Goal: Task Accomplishment & Management: Manage account settings

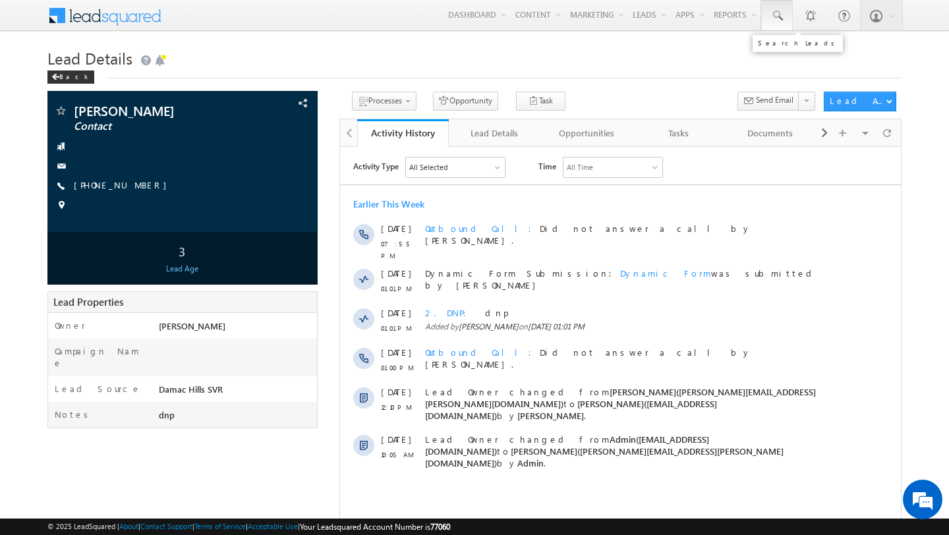
click at [783, 23] on link at bounding box center [777, 15] width 32 height 30
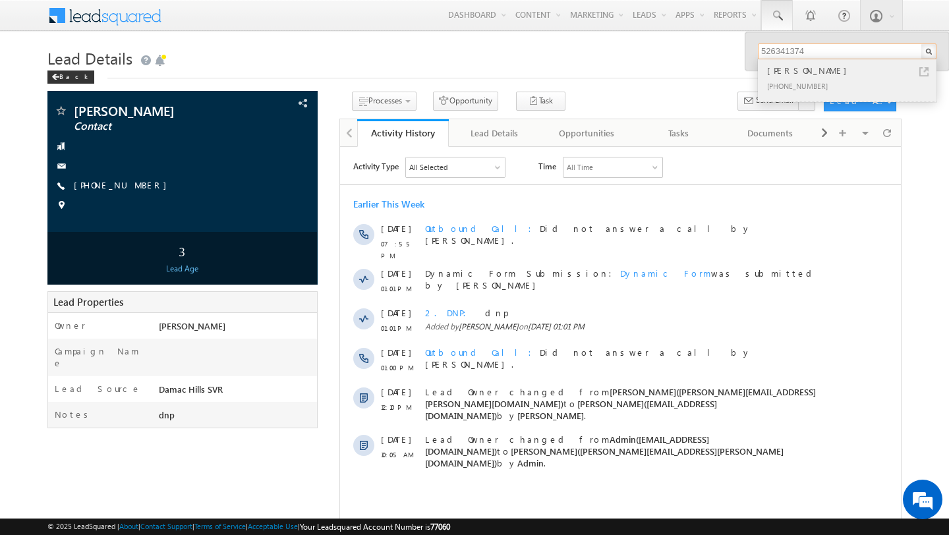
type input "526341374"
click at [804, 78] on div "+971-526341374" at bounding box center [853, 86] width 177 height 16
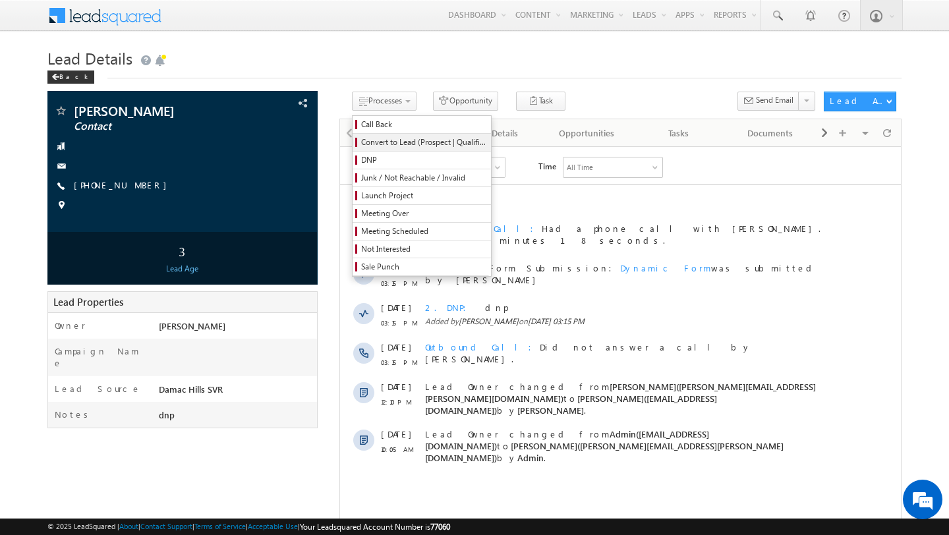
click at [382, 146] on span "Convert to Lead (Prospect | Qualified)" at bounding box center [423, 142] width 125 height 12
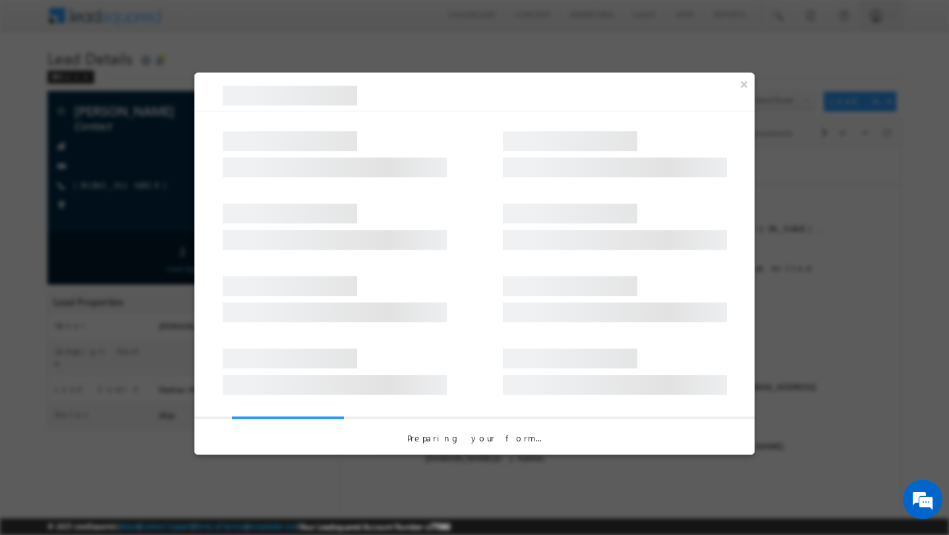
select select "Contact"
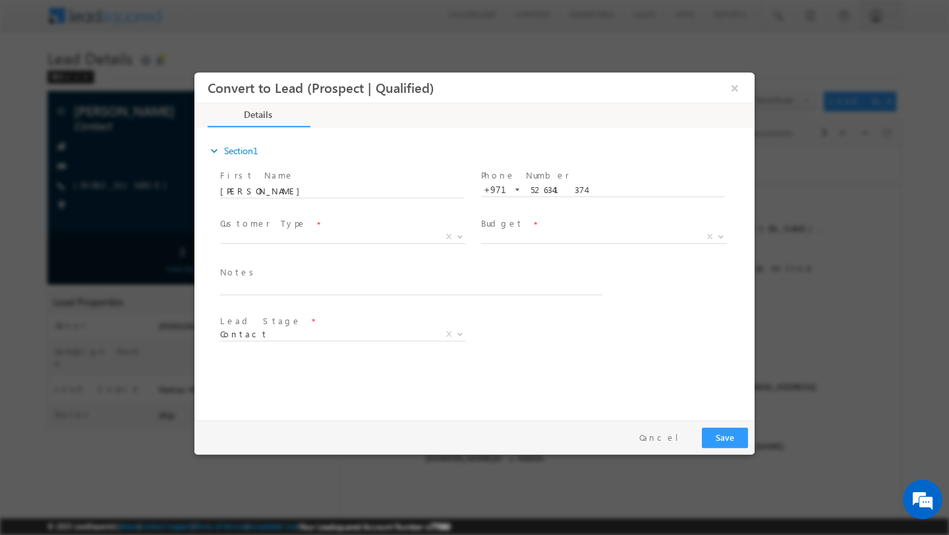
click at [347, 230] on span "Customer Type *" at bounding box center [341, 225] width 243 height 15
click at [328, 232] on span "X" at bounding box center [343, 237] width 246 height 13
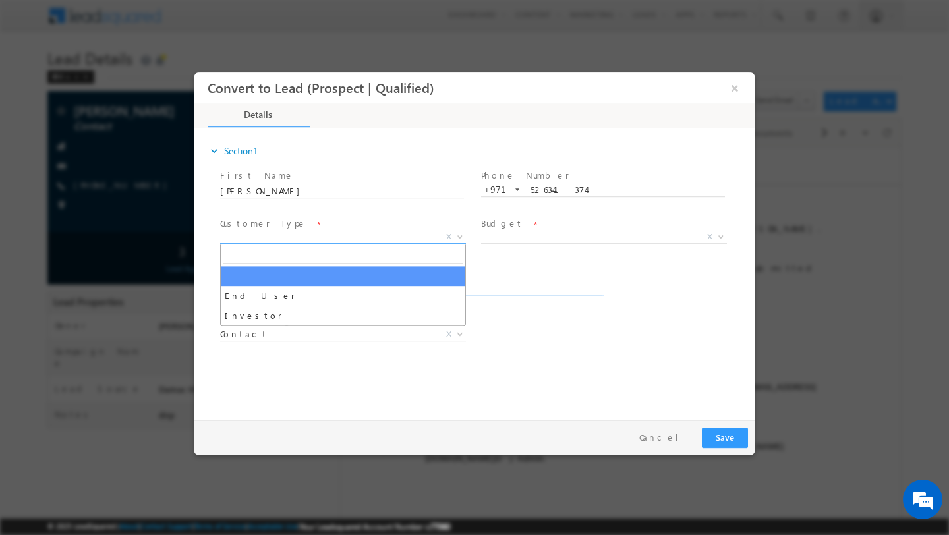
click at [521, 290] on textarea at bounding box center [411, 287] width 382 height 15
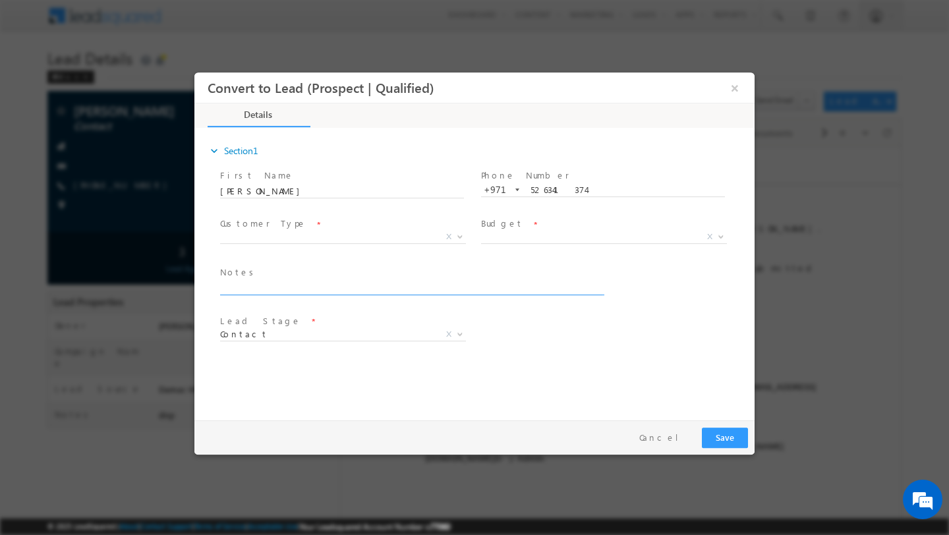
click at [563, 322] on div "Lead Stage * Contact Prospect Qualified Meeting Sale Done Not Interested Not Re…" at bounding box center [486, 336] width 537 height 49
click at [676, 433] on button "Cancel" at bounding box center [663, 437] width 69 height 19
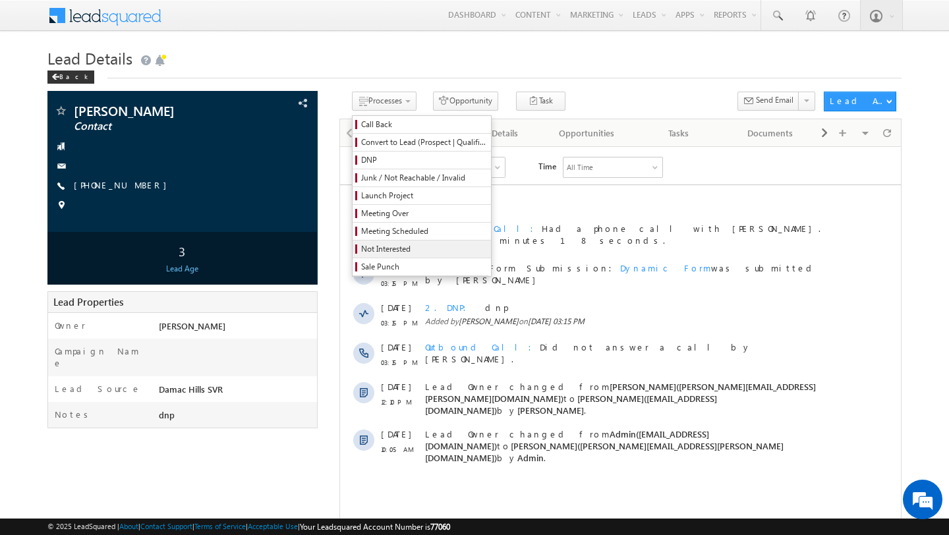
click at [378, 245] on link "Not Interested" at bounding box center [422, 249] width 138 height 17
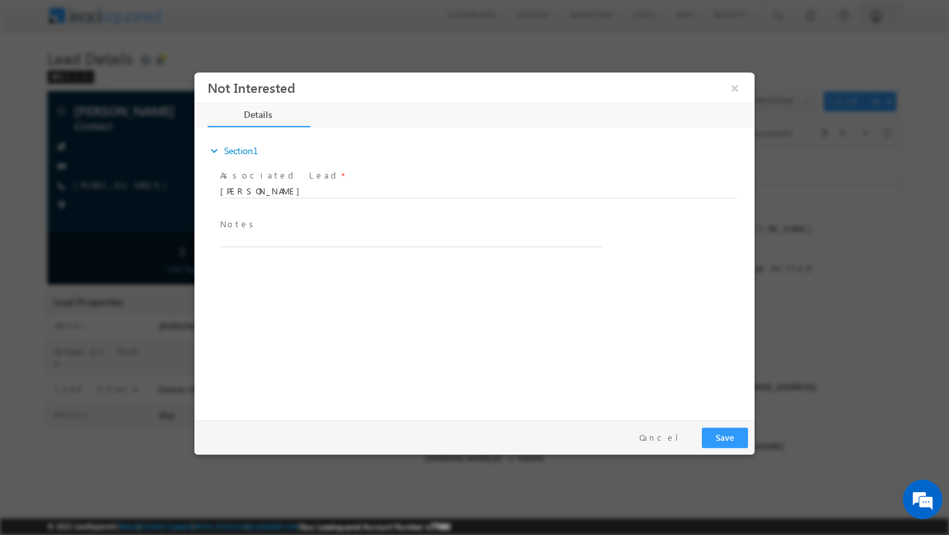
click at [305, 249] on span at bounding box center [407, 254] width 374 height 15
click at [301, 239] on textarea at bounding box center [411, 239] width 382 height 15
type textarea "Not interested"
click at [284, 307] on div "expand_more Section1 Associated Lead * SERHAT AKGUN SERHAT AKGUN Yes No" at bounding box center [478, 272] width 554 height 285
click at [726, 438] on button "Save" at bounding box center [725, 438] width 46 height 20
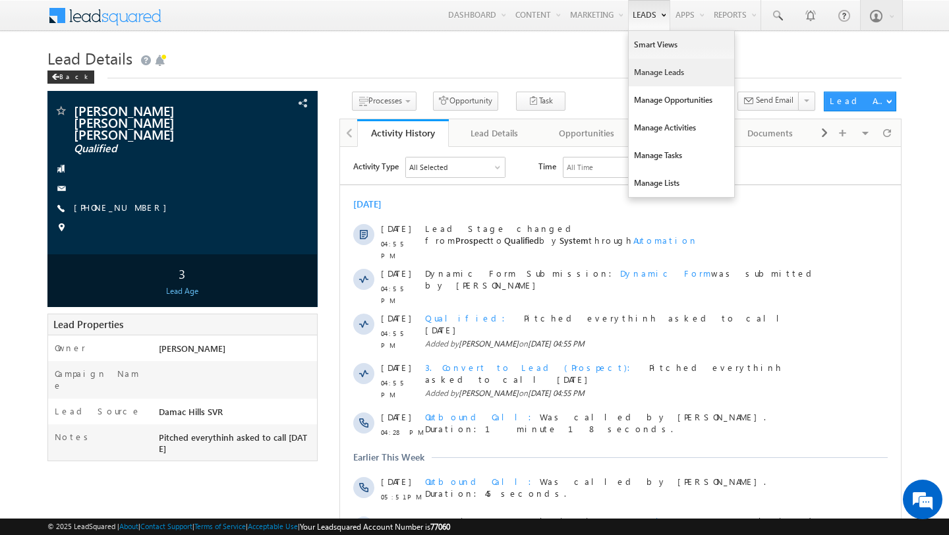
click at [651, 70] on link "Manage Leads" at bounding box center [681, 73] width 105 height 28
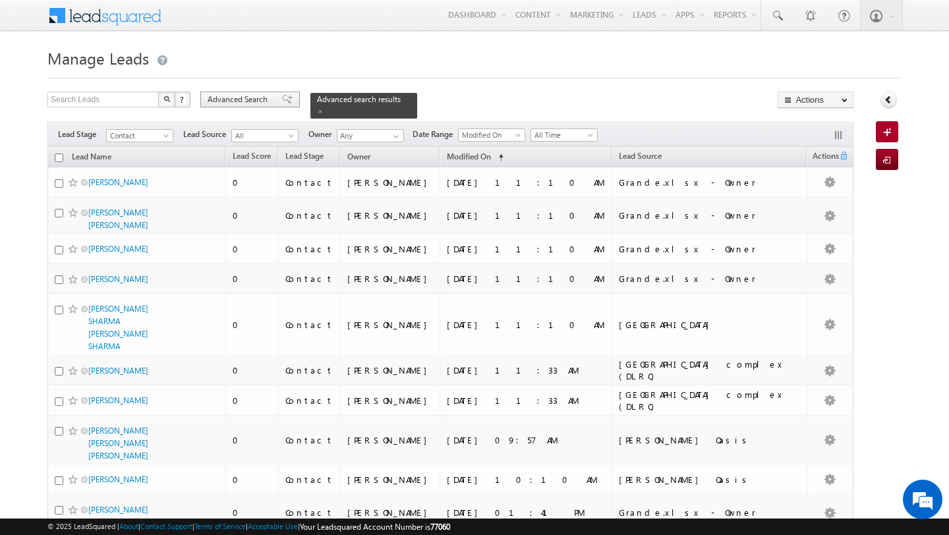
click at [233, 107] on div "Advanced Search" at bounding box center [250, 100] width 100 height 16
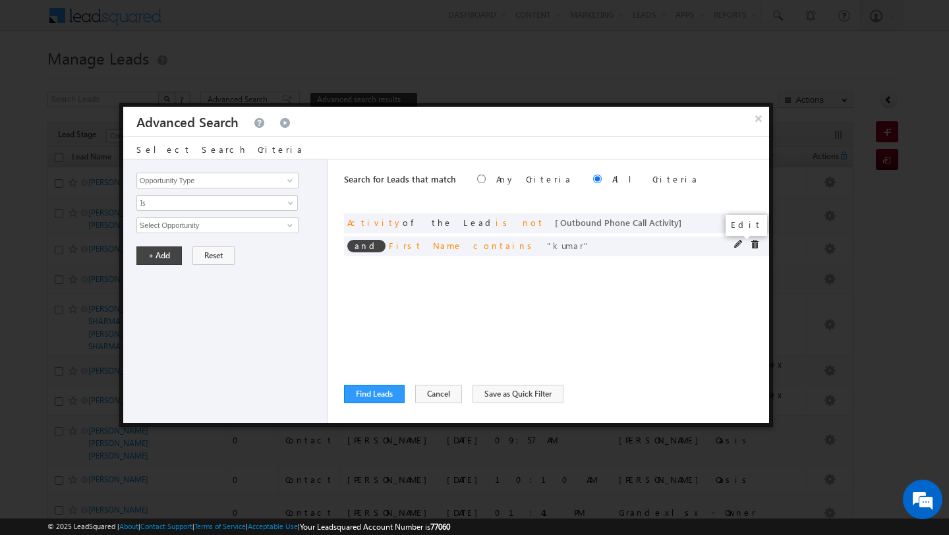
click at [736, 243] on span at bounding box center [738, 244] width 9 height 9
click at [185, 229] on input "kumar" at bounding box center [217, 226] width 162 height 16
type input "A"
type input "wala"
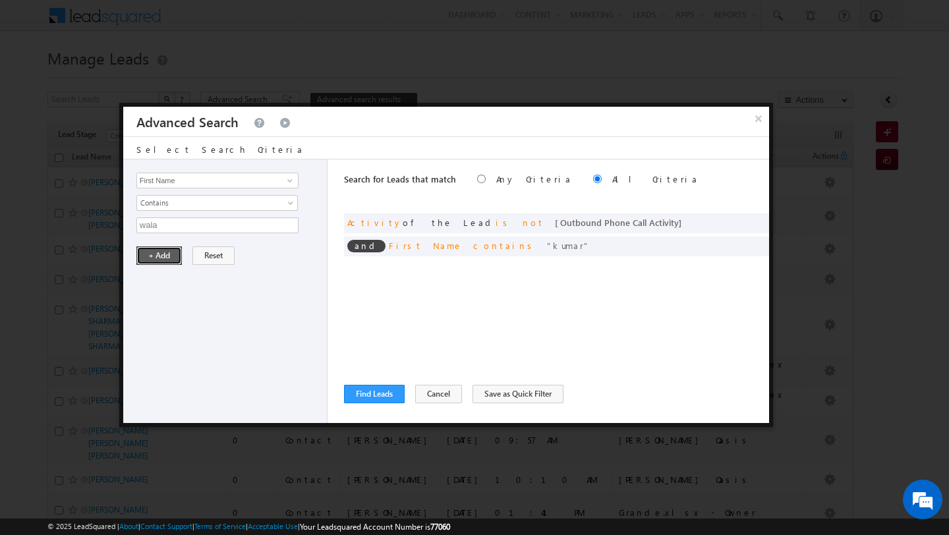
click at [150, 256] on button "+ Add" at bounding box center [158, 256] width 45 height 18
click at [754, 228] on div at bounding box center [750, 223] width 32 height 12
click at [754, 221] on span at bounding box center [754, 221] width 9 height 9
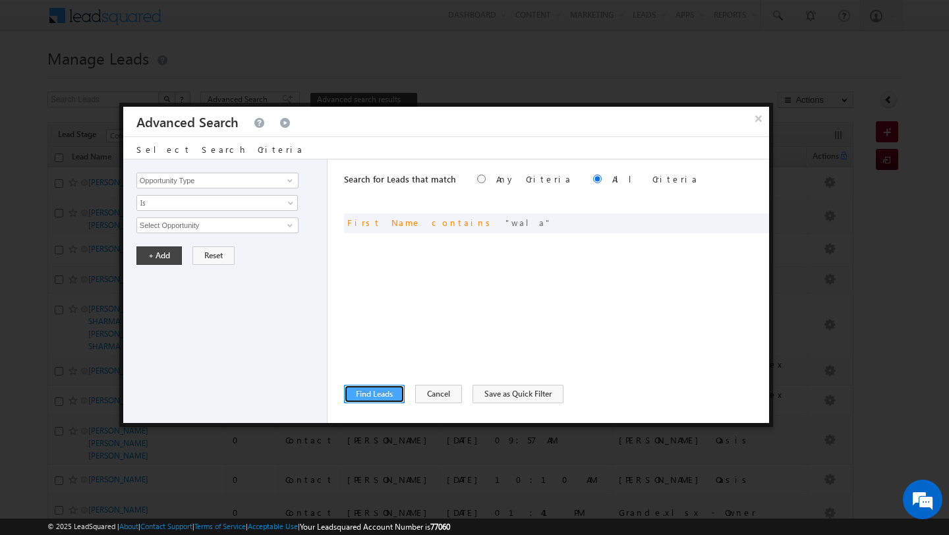
click at [384, 389] on button "Find Leads" at bounding box center [374, 394] width 61 height 18
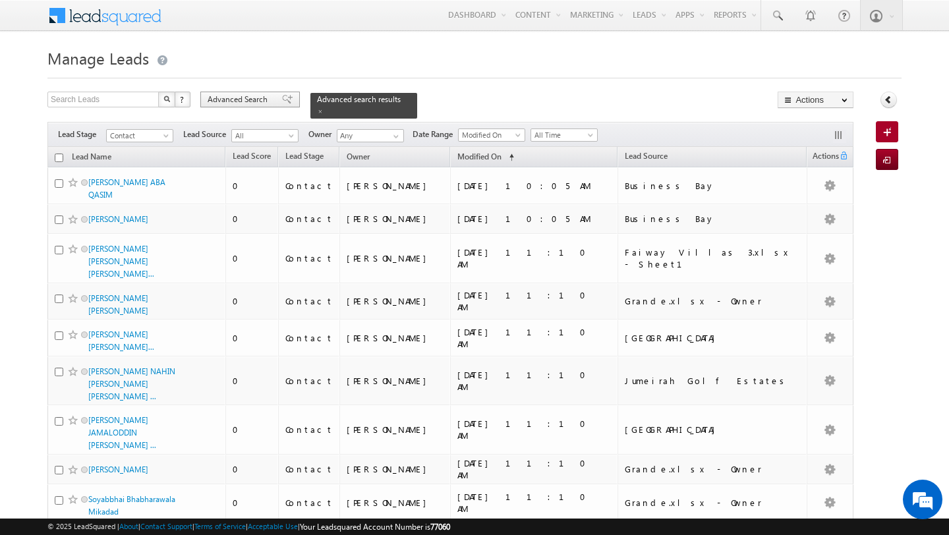
click at [235, 100] on span "Advanced Search" at bounding box center [240, 100] width 64 height 12
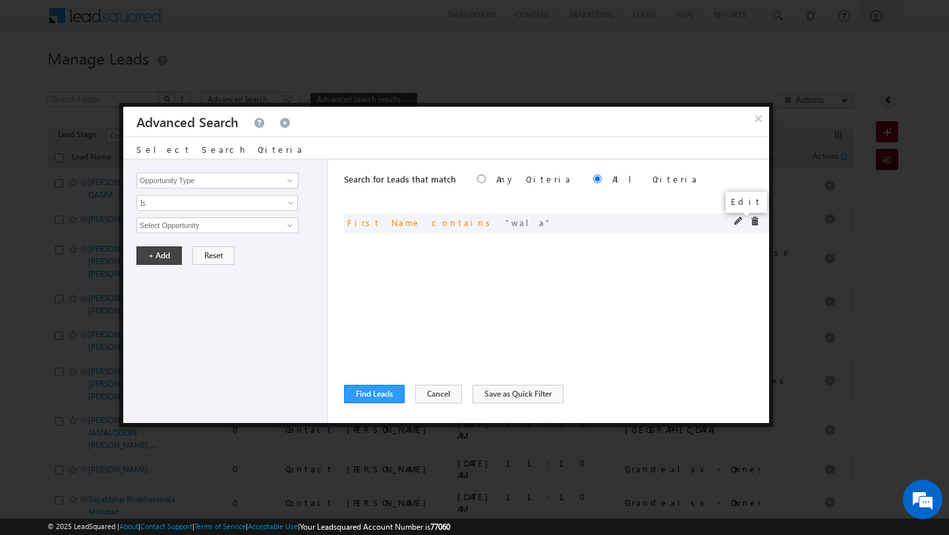
click at [741, 224] on span at bounding box center [738, 221] width 9 height 9
click at [219, 181] on input "First Name" at bounding box center [217, 181] width 162 height 16
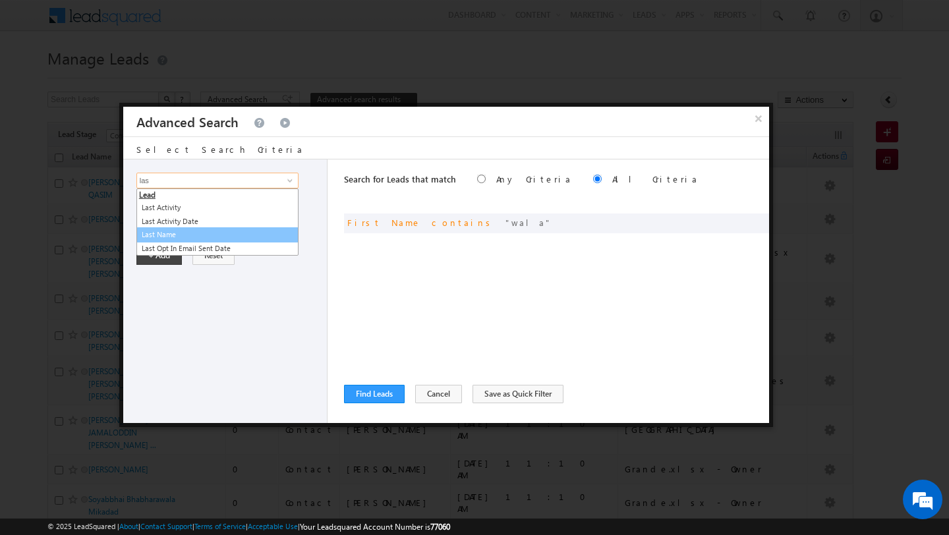
click at [202, 234] on link "Last Name" at bounding box center [217, 234] width 162 height 15
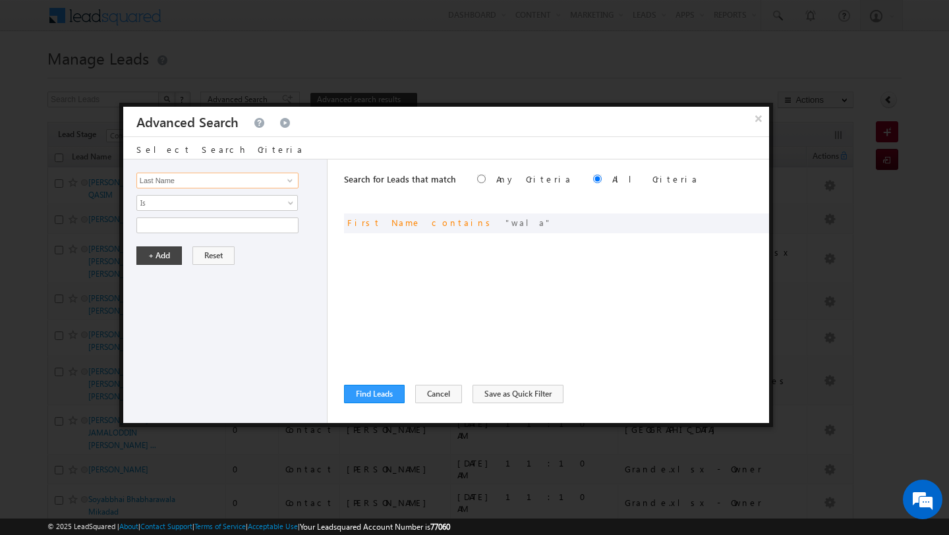
type input "Last Name"
click at [187, 215] on div "Opportunity Type Lead Activity Task Sales Group Prospect Id Address 1 Address 2…" at bounding box center [225, 292] width 204 height 264
click at [183, 208] on span "Is" at bounding box center [208, 203] width 143 height 12
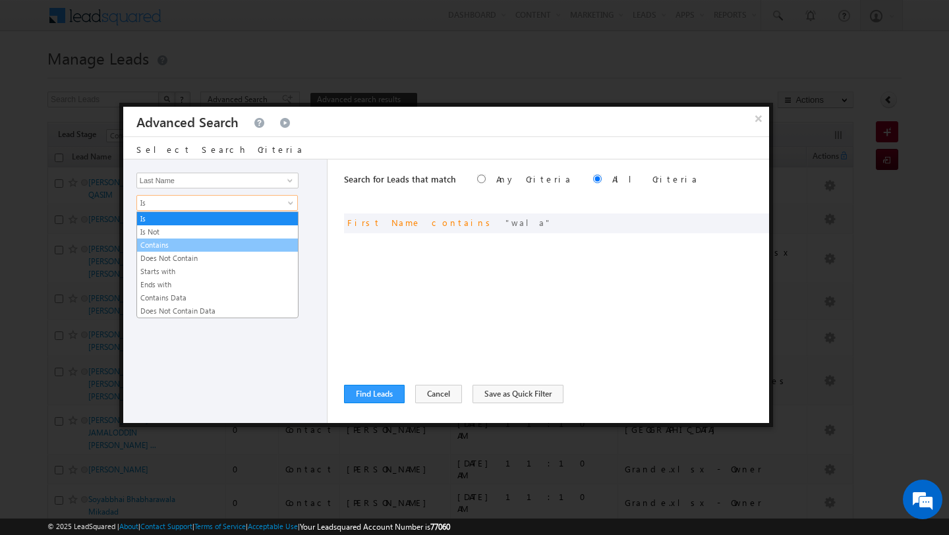
click at [181, 249] on link "Contains" at bounding box center [217, 245] width 161 height 12
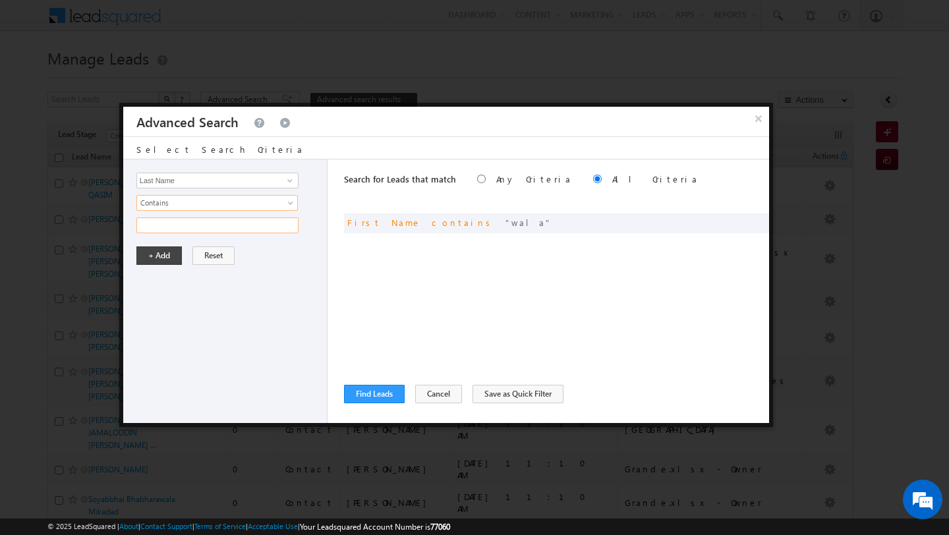
click at [177, 219] on input "text" at bounding box center [217, 226] width 162 height 16
type input "wala"
click at [153, 256] on button "+ Add" at bounding box center [158, 256] width 45 height 18
click at [387, 390] on button "Find Leads" at bounding box center [374, 394] width 61 height 18
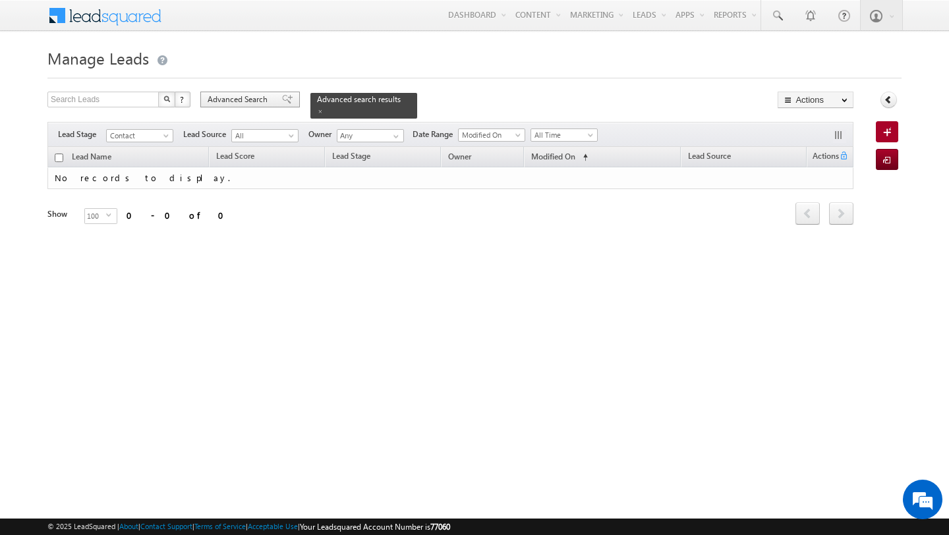
click at [242, 100] on span "Advanced Search" at bounding box center [240, 100] width 64 height 12
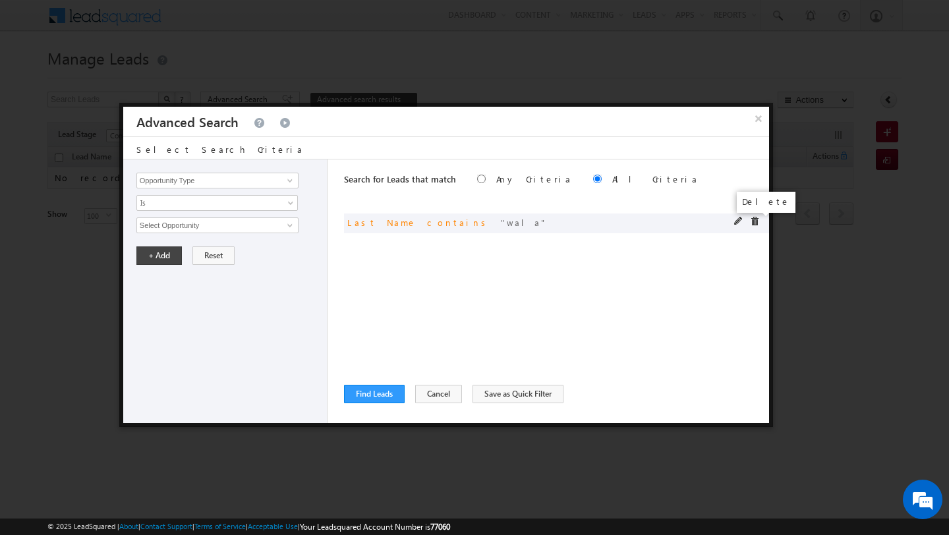
click at [752, 219] on span at bounding box center [754, 221] width 9 height 9
click at [206, 179] on input "Opportunity Type" at bounding box center [217, 181] width 162 height 16
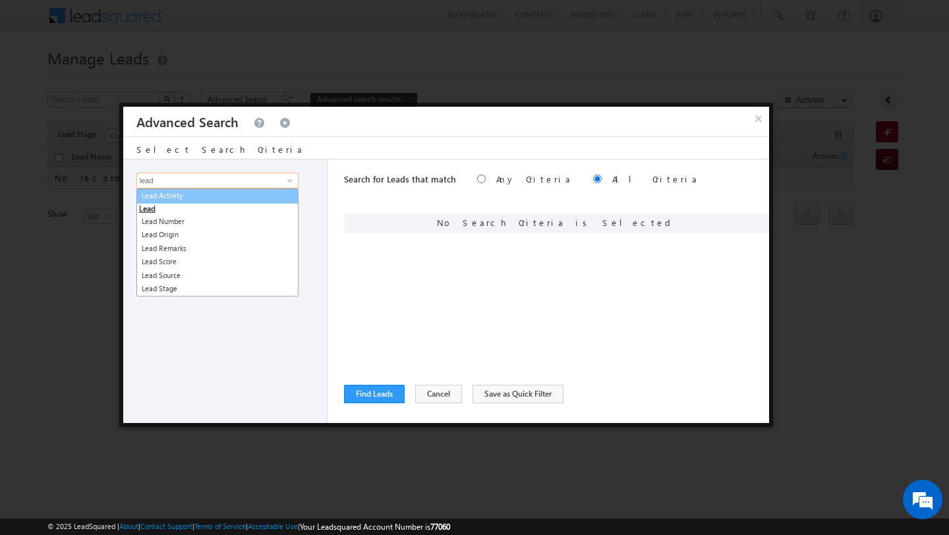
click at [202, 196] on link "Lead Activity" at bounding box center [217, 196] width 162 height 15
type input "Lead Activity"
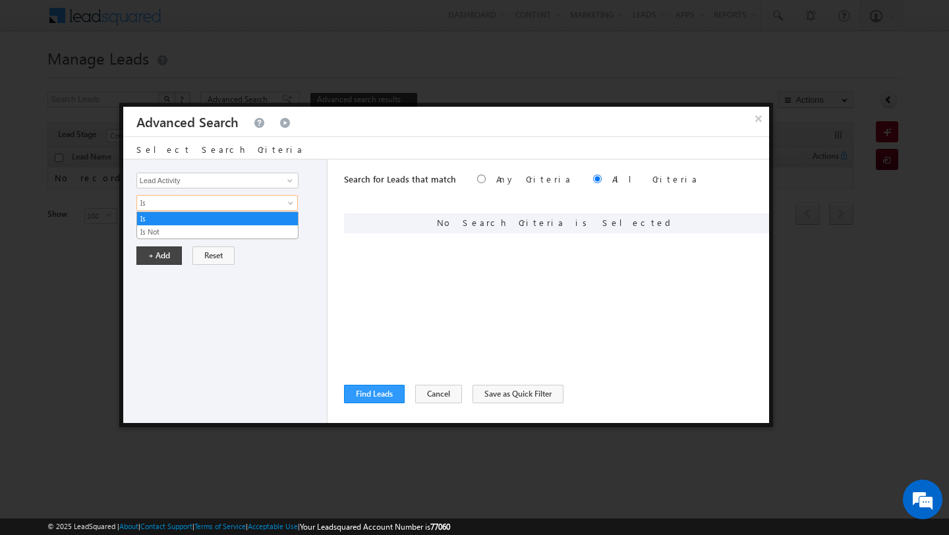
click at [202, 196] on link "Is" at bounding box center [216, 203] width 161 height 16
click at [203, 226] on link "Is Not" at bounding box center [217, 232] width 161 height 12
click at [203, 225] on input "Select Activity" at bounding box center [217, 226] width 162 height 16
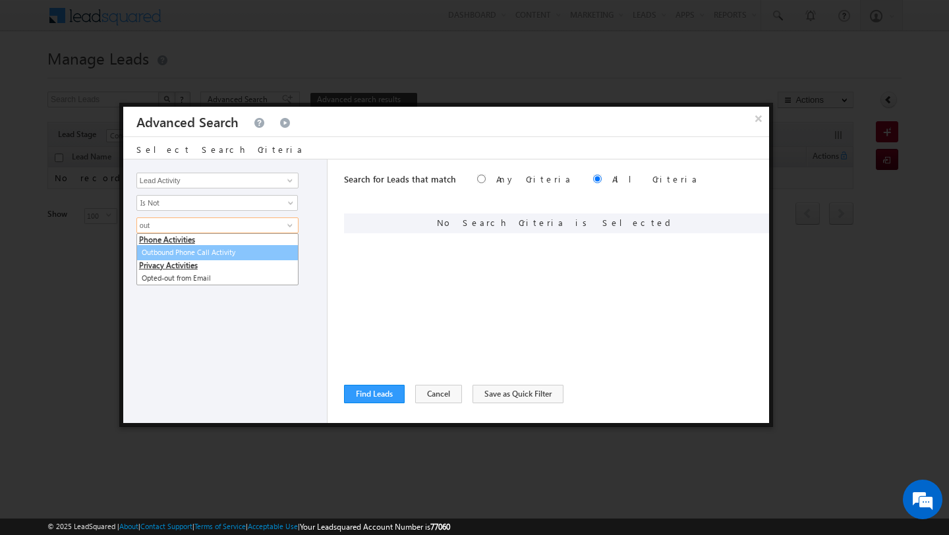
click at [172, 249] on link "Outbound Phone Call Activity" at bounding box center [217, 252] width 162 height 15
type input "Outbound Phone Call Activity"
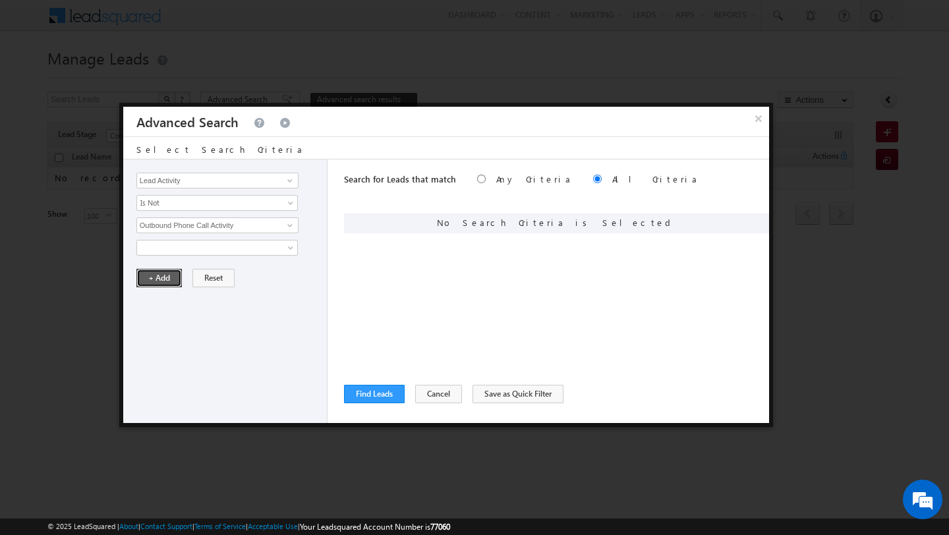
click at [163, 282] on button "+ Add" at bounding box center [158, 278] width 45 height 18
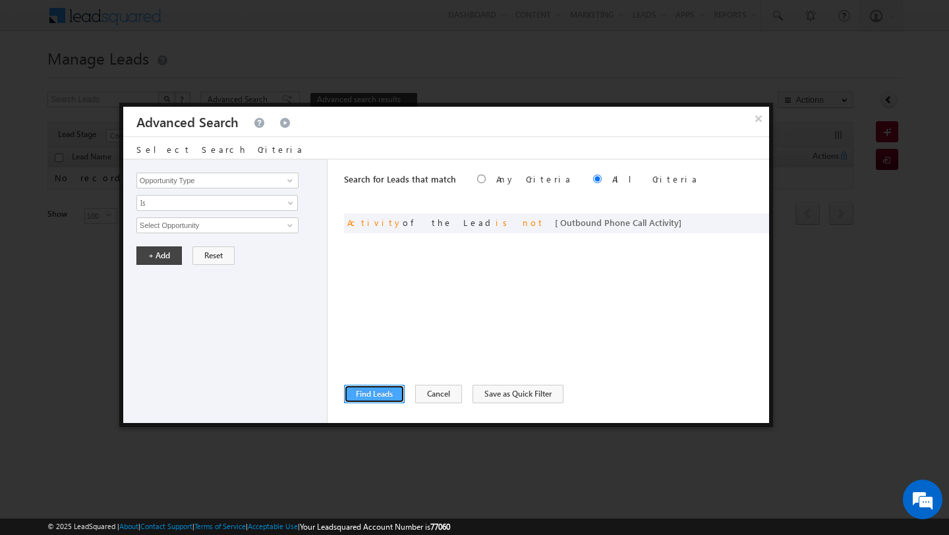
click at [371, 399] on button "Find Leads" at bounding box center [374, 394] width 61 height 18
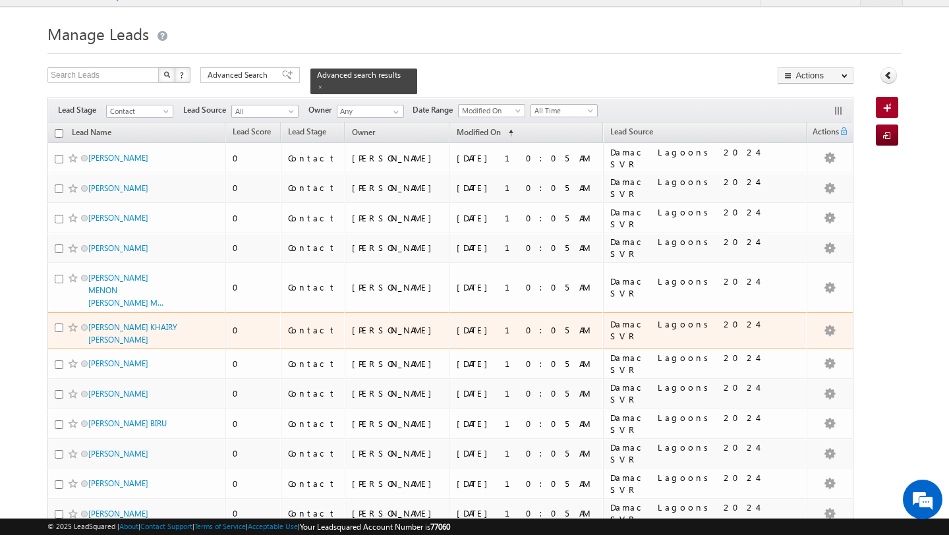
scroll to position [26, 0]
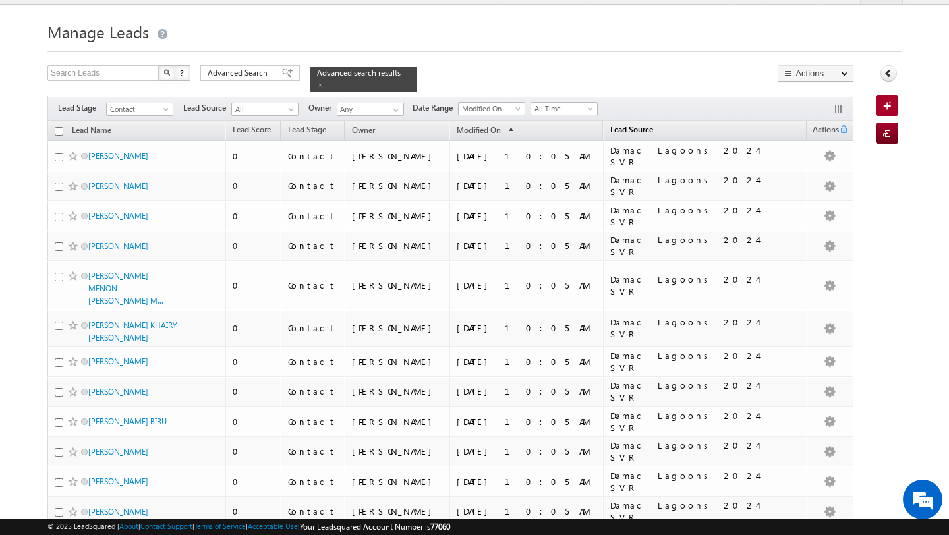
click at [653, 129] on span "Lead Source" at bounding box center [631, 130] width 43 height 10
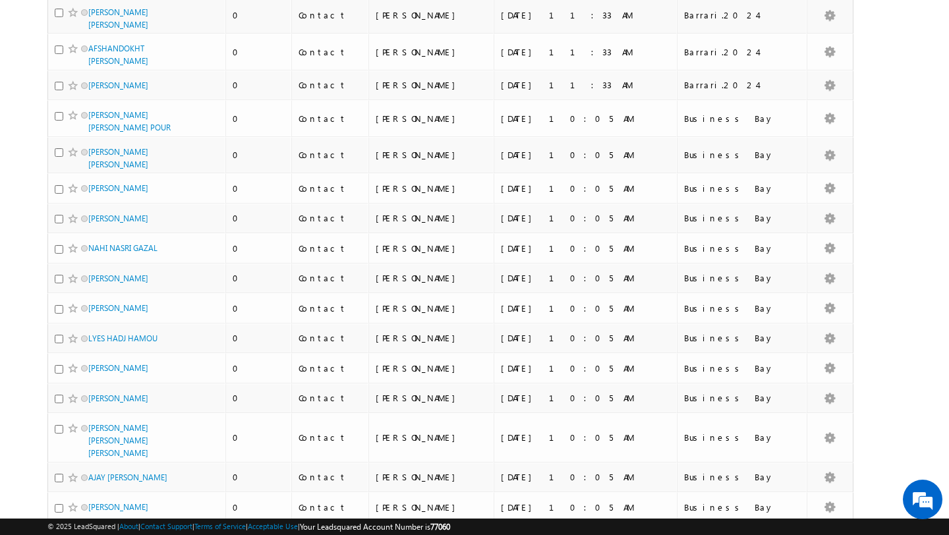
scroll to position [0, 0]
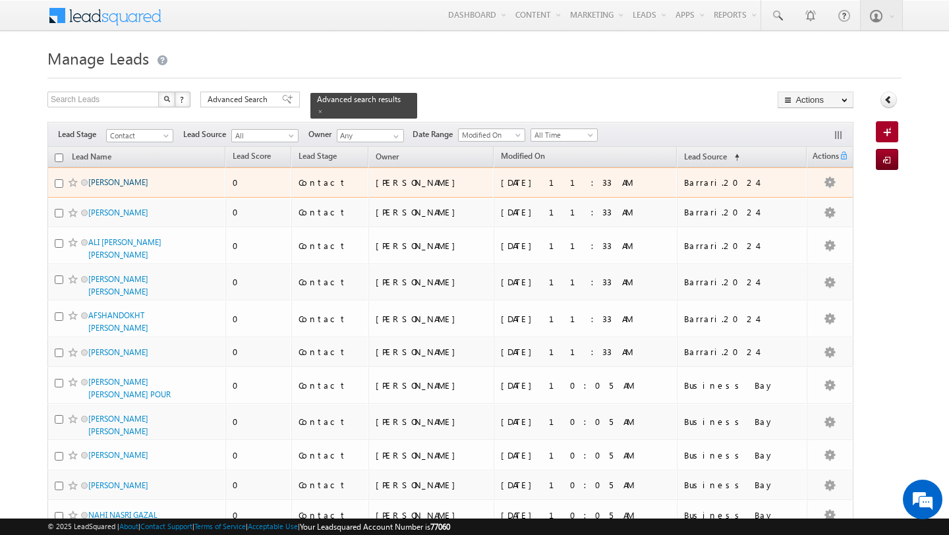
click at [121, 182] on link "SABAH ALASHKAR" at bounding box center [118, 182] width 60 height 10
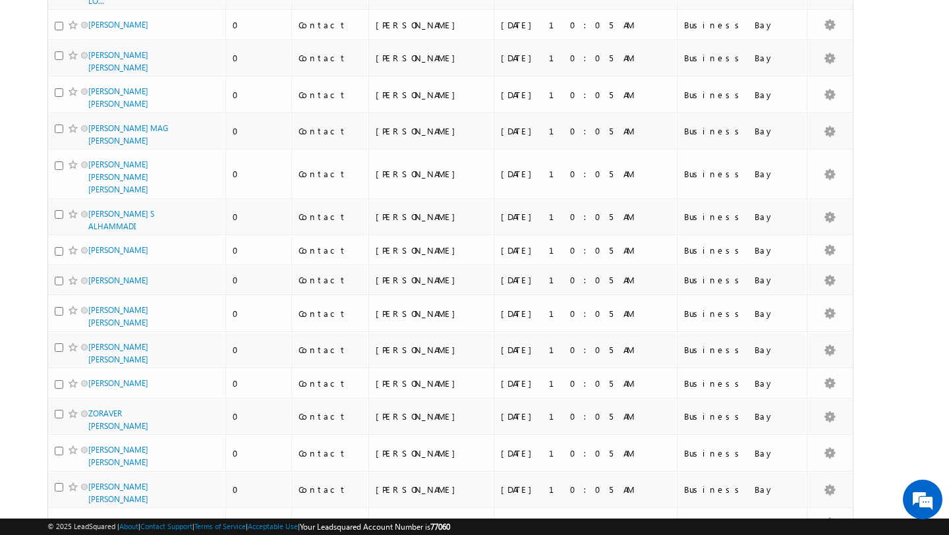
scroll to position [3010, 0]
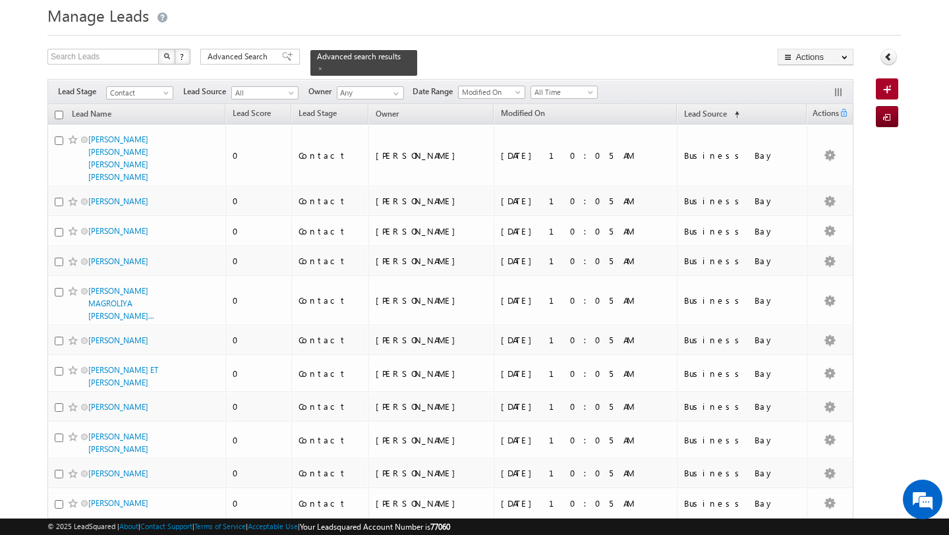
scroll to position [0, 0]
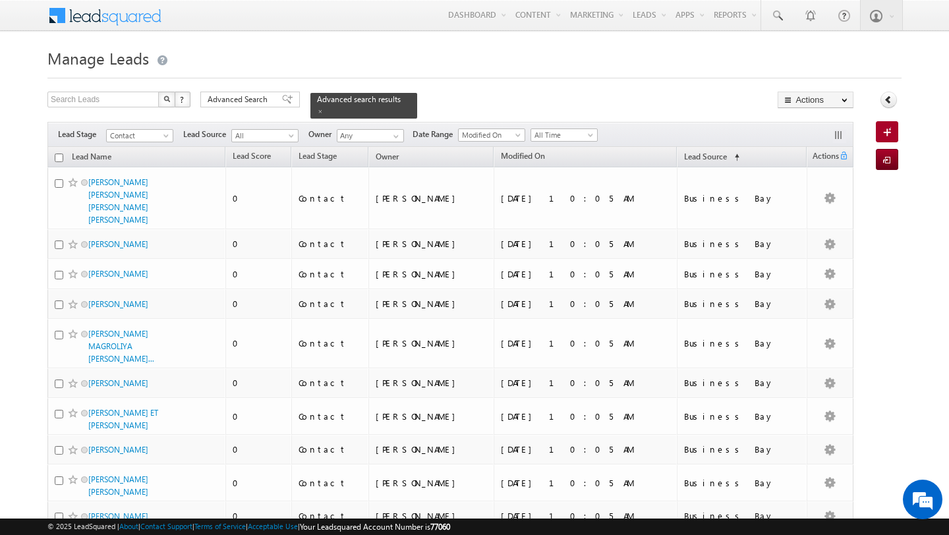
click at [59, 158] on input "checkbox" at bounding box center [59, 158] width 9 height 9
checkbox input "true"
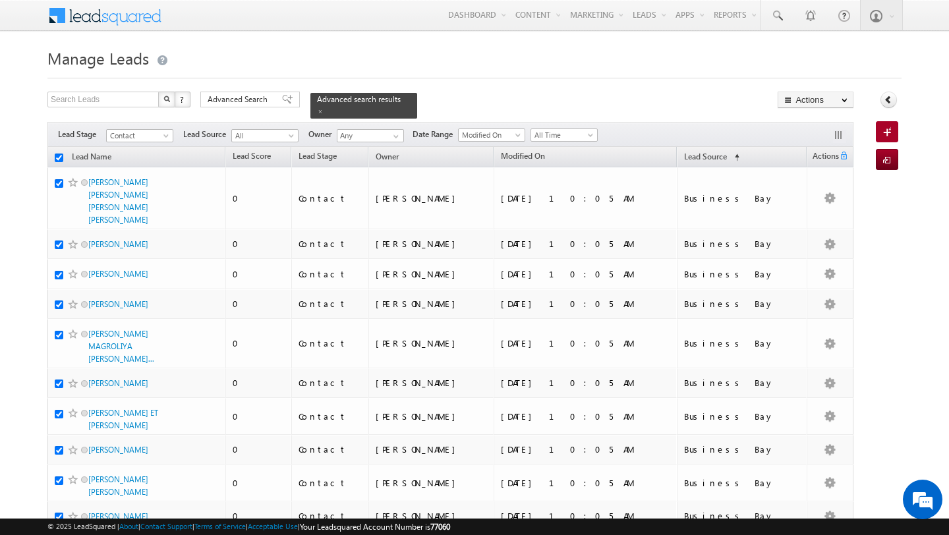
checkbox input "true"
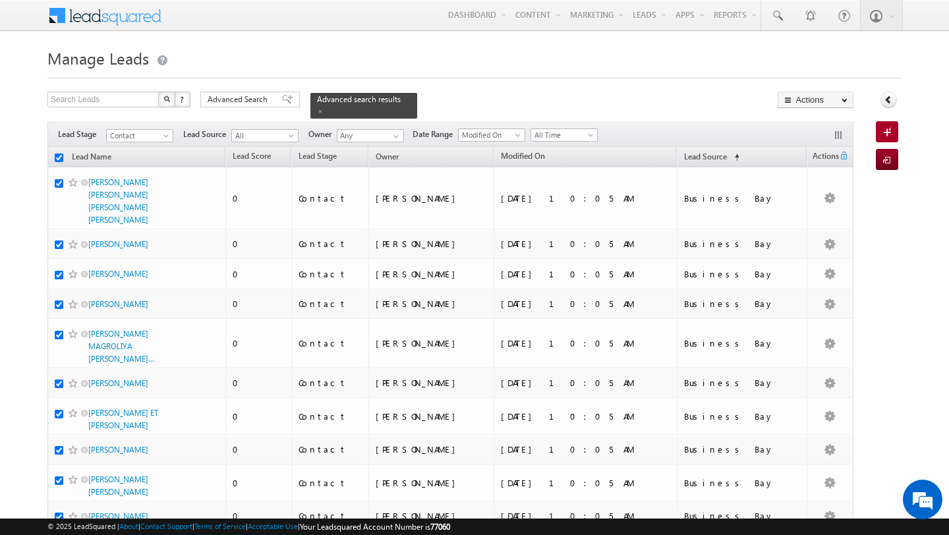
checkbox input "true"
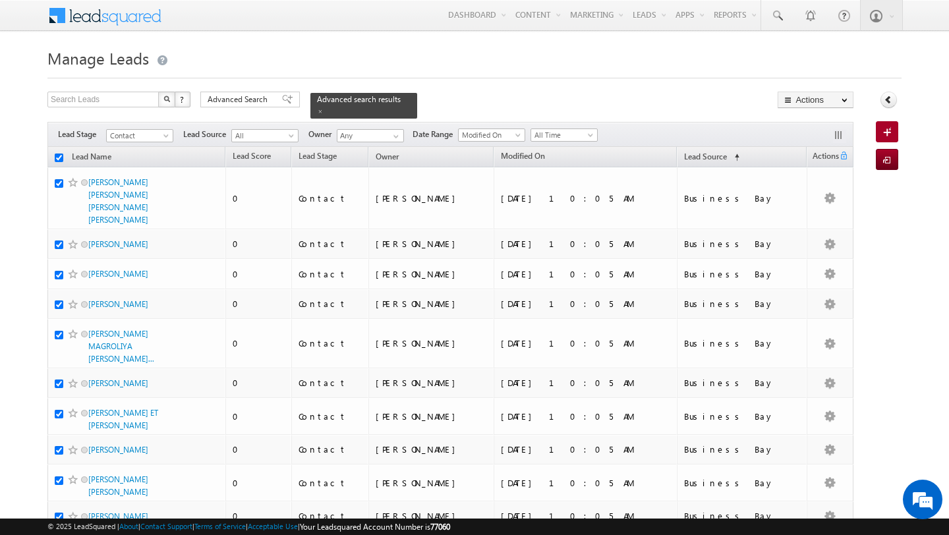
checkbox input "true"
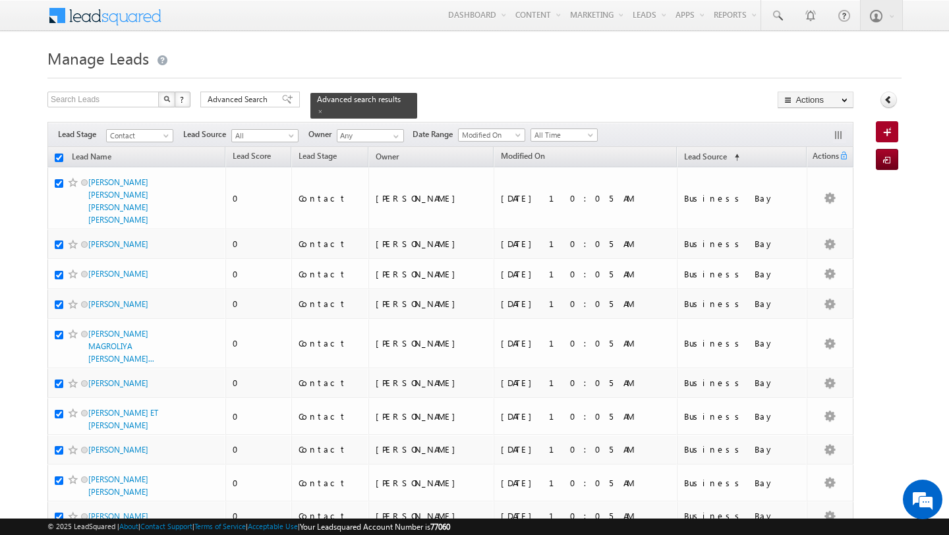
checkbox input "true"
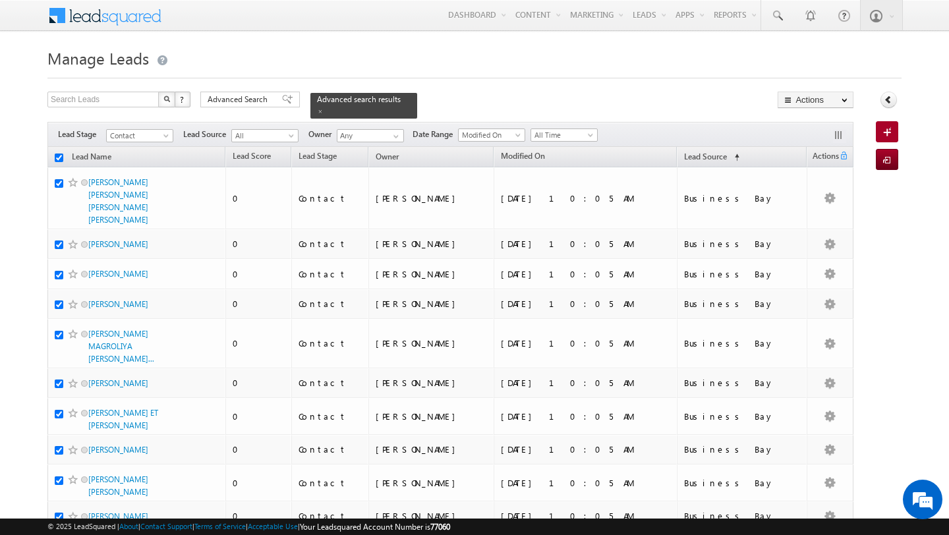
checkbox input "true"
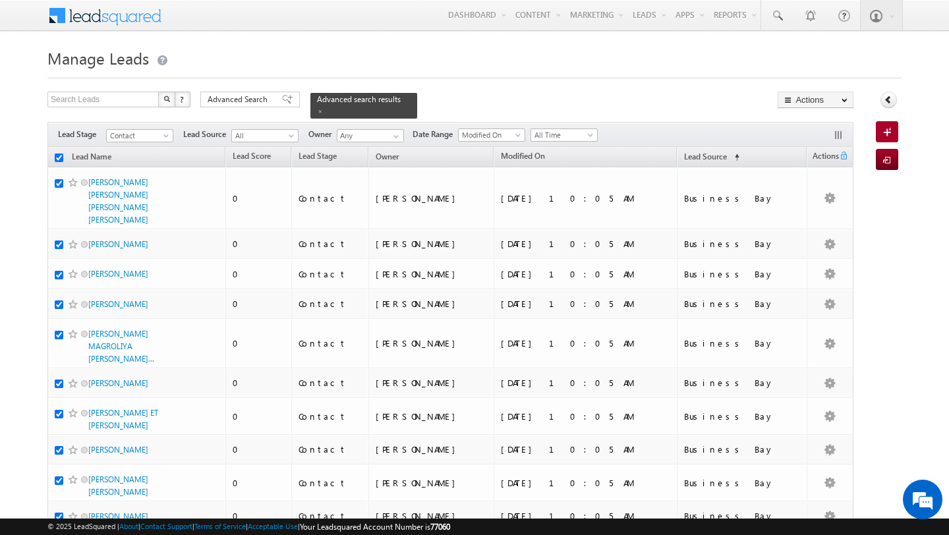
checkbox input "true"
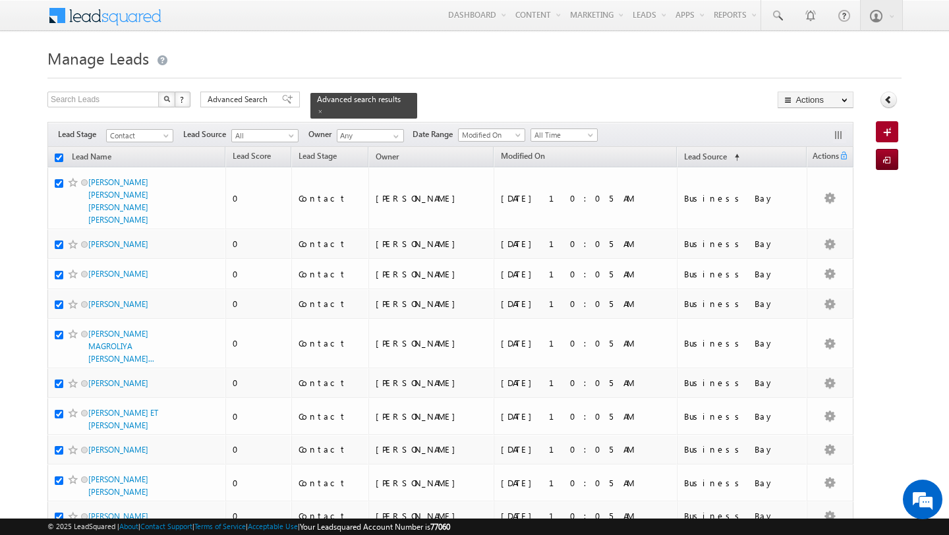
checkbox input "true"
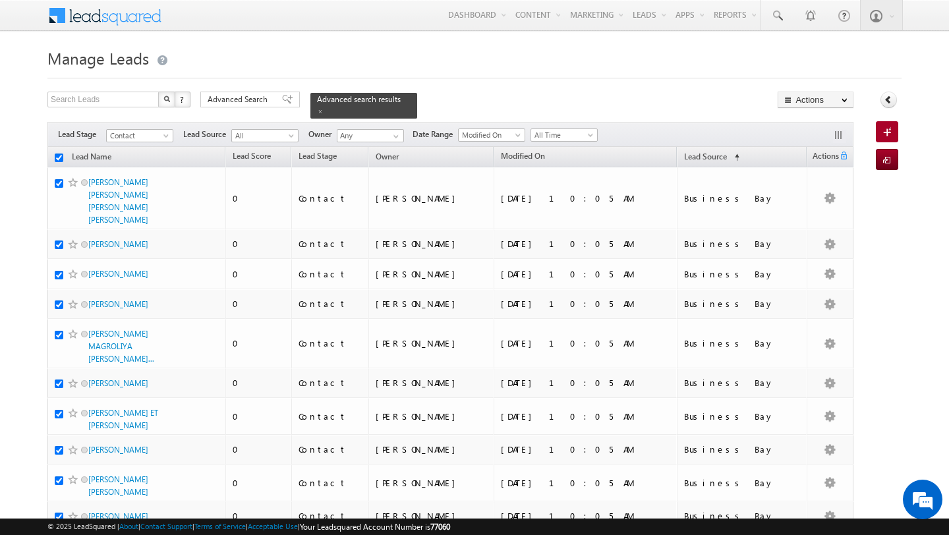
checkbox input "true"
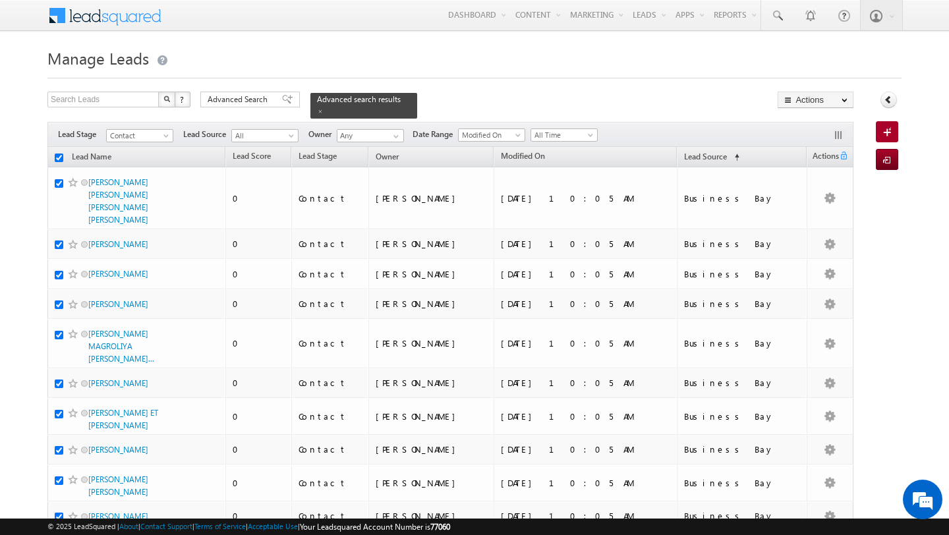
checkbox input "true"
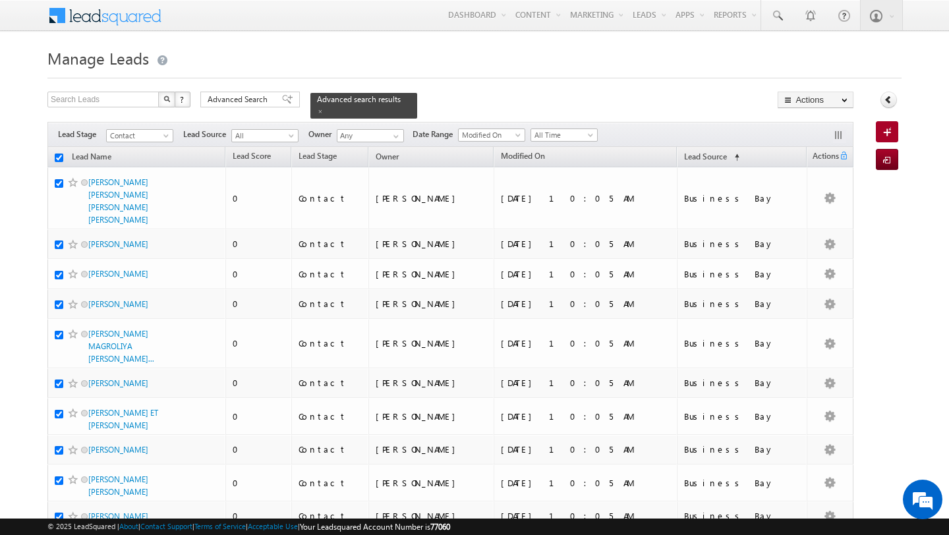
checkbox input "true"
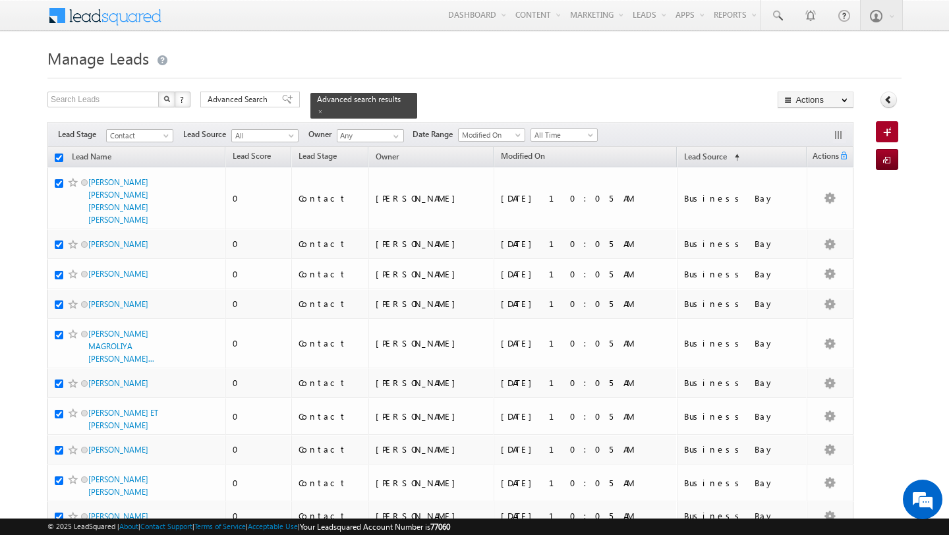
checkbox input "true"
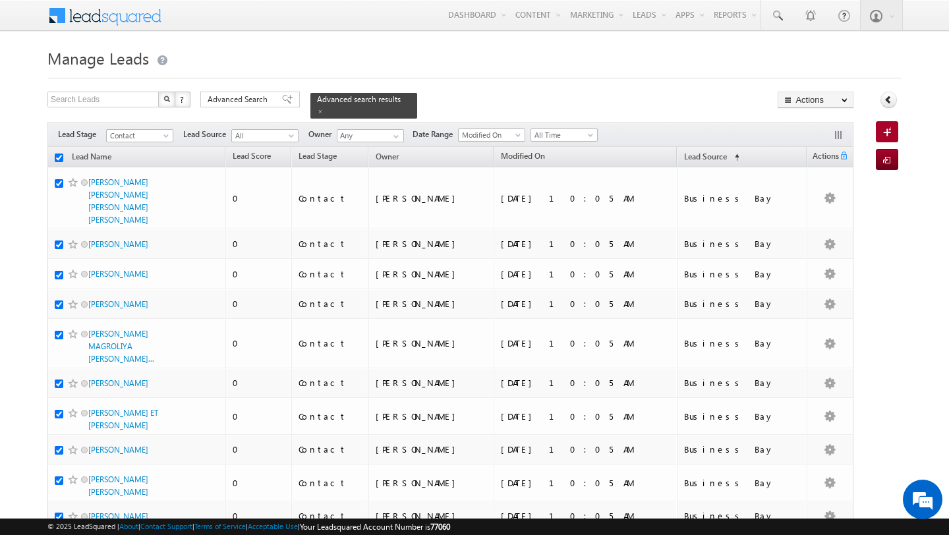
checkbox input "true"
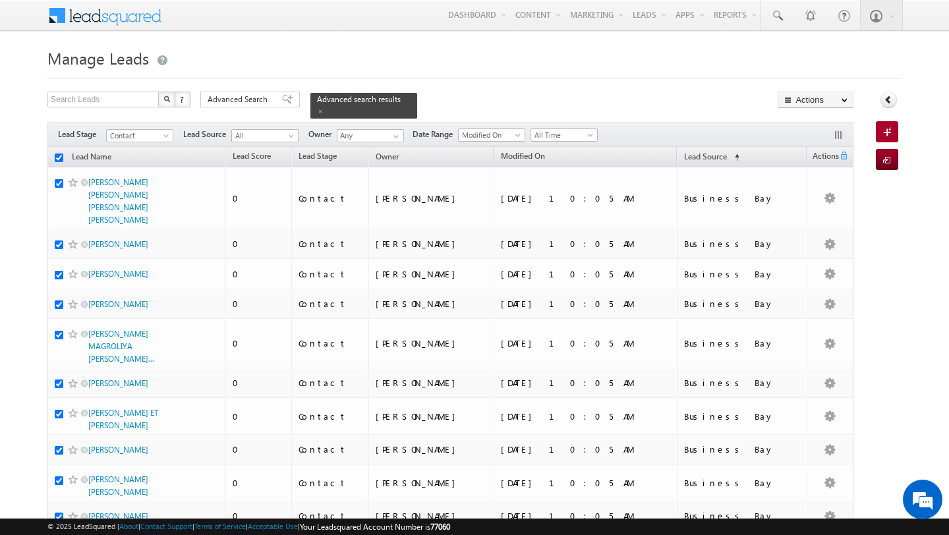
checkbox input "true"
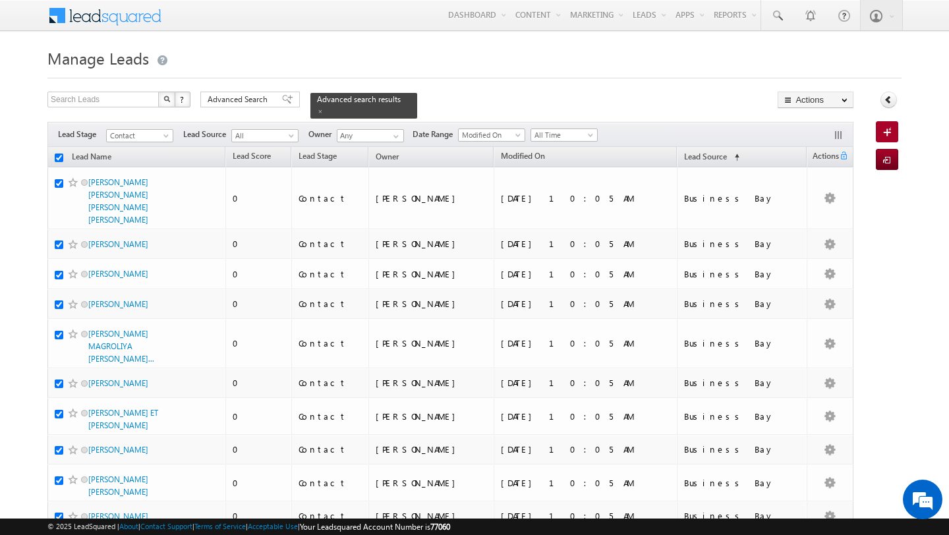
checkbox input "true"
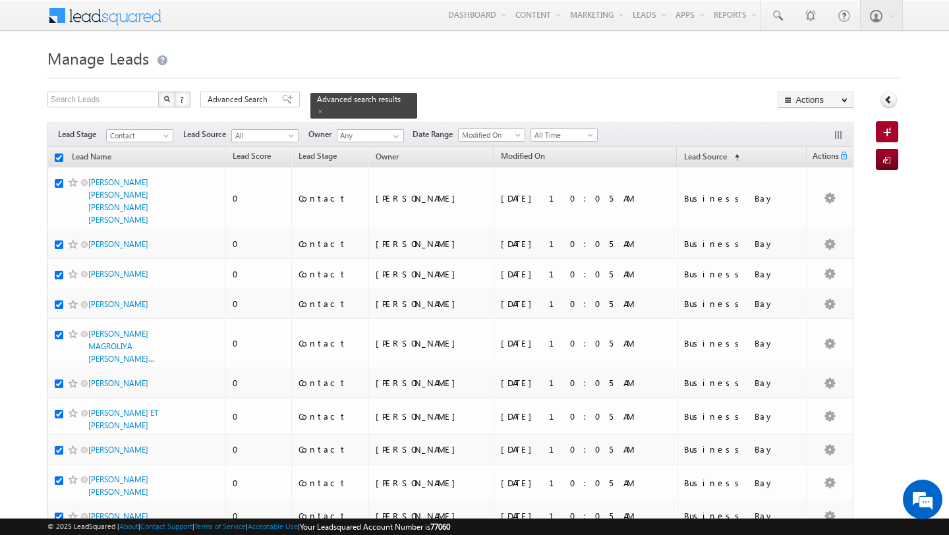
checkbox input "true"
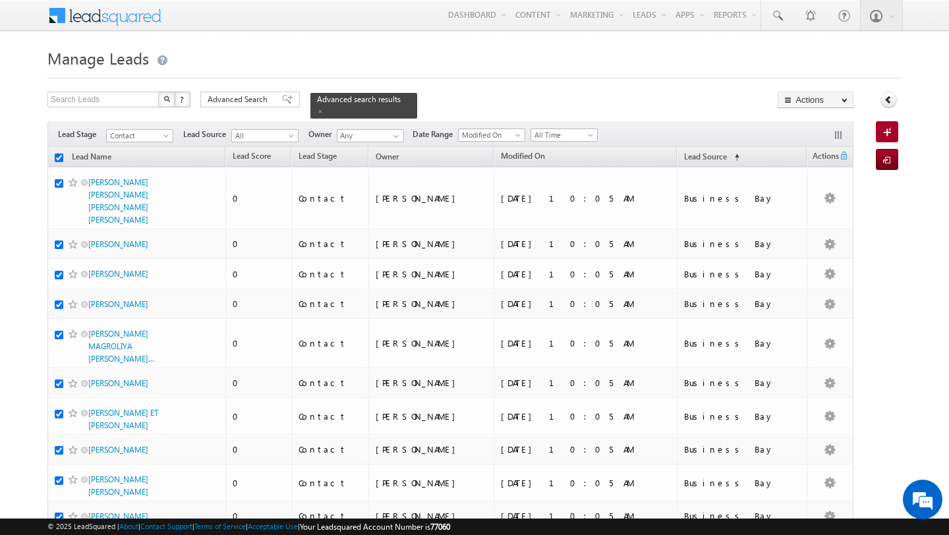
checkbox input "true"
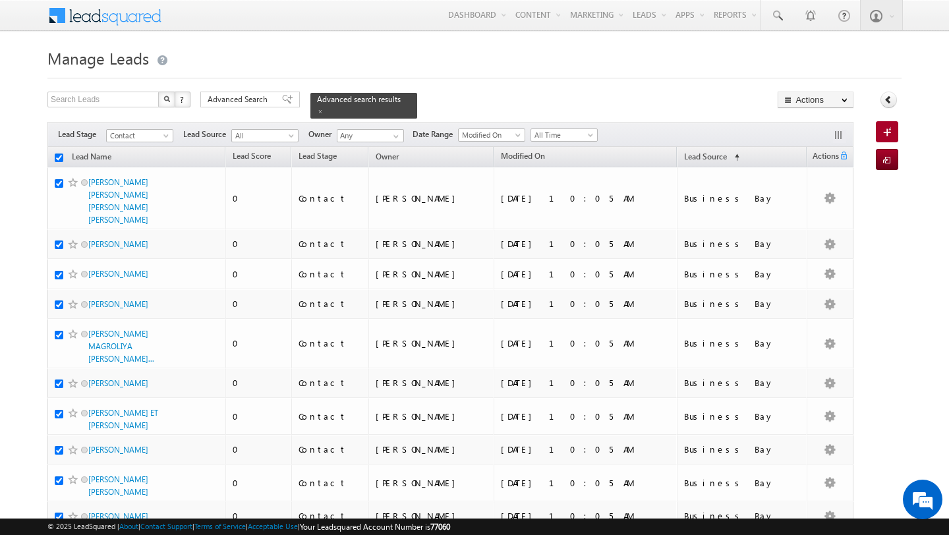
checkbox input "true"
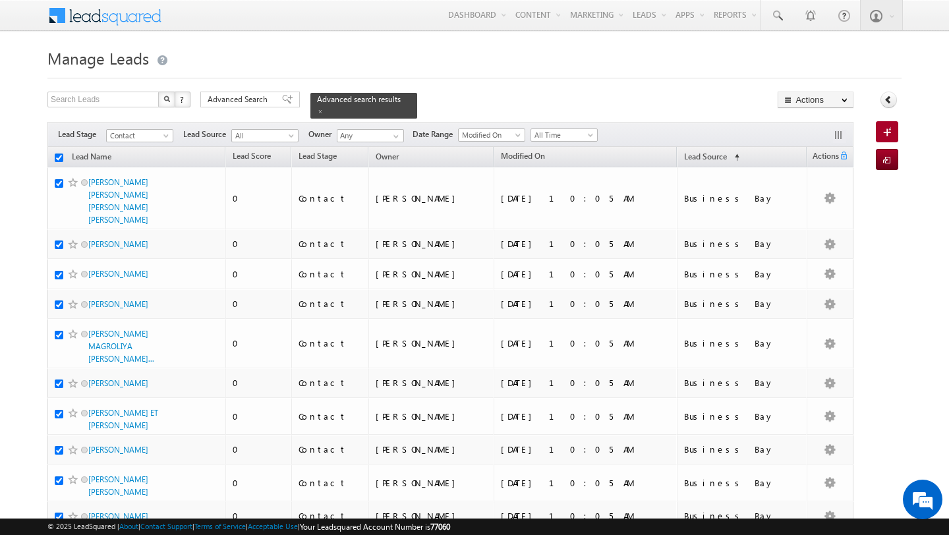
checkbox input "true"
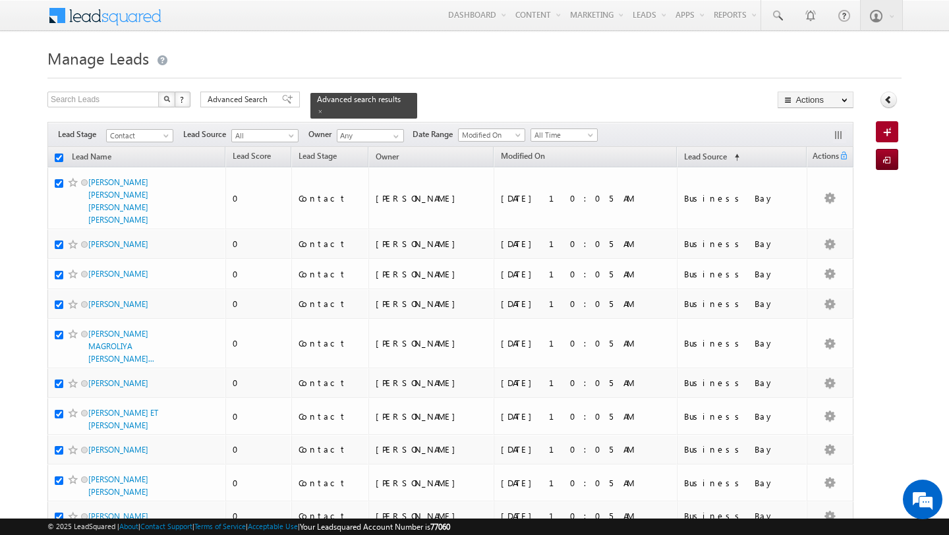
checkbox input "true"
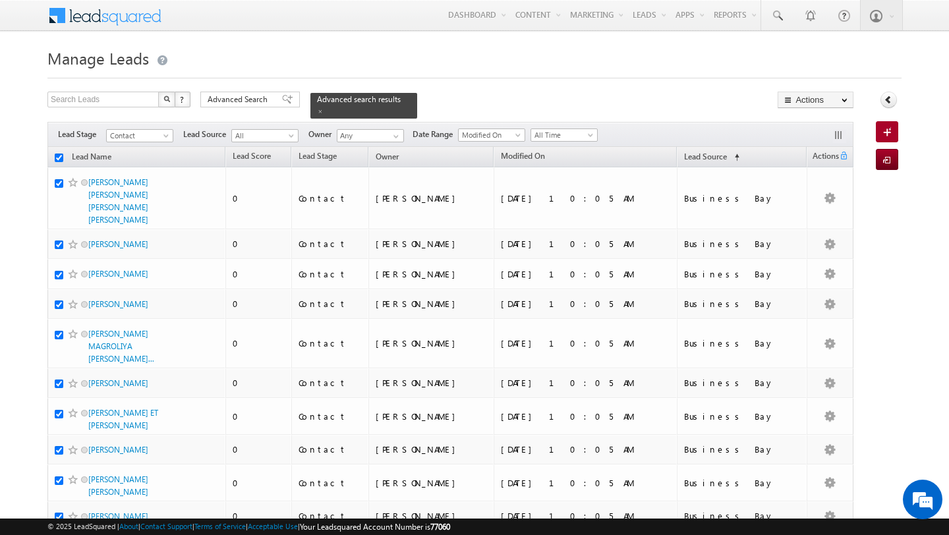
checkbox input "true"
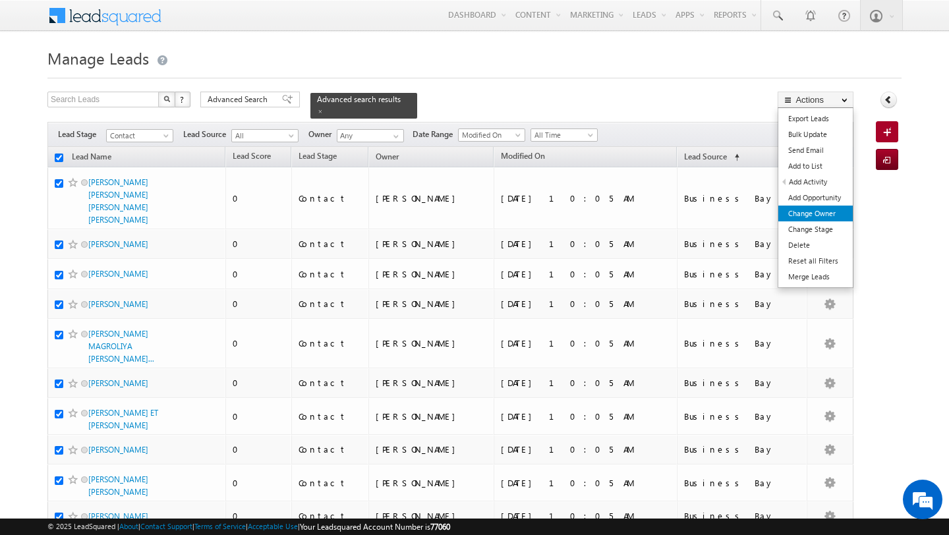
click at [830, 216] on link "Change Owner" at bounding box center [815, 214] width 74 height 16
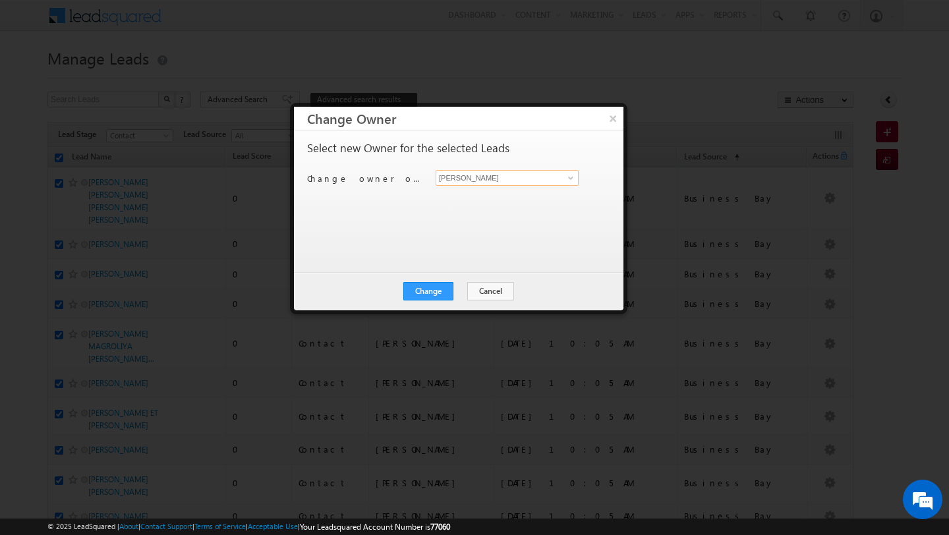
click at [514, 181] on input "[PERSON_NAME]" at bounding box center [507, 178] width 143 height 16
click at [466, 191] on link "Subham Modak subham.modak@indglobal.ae" at bounding box center [507, 198] width 143 height 25
type input "Subham Modak"
click at [436, 301] on div "Change Cancel Close" at bounding box center [459, 291] width 330 height 38
click at [433, 293] on button "Change" at bounding box center [428, 291] width 50 height 18
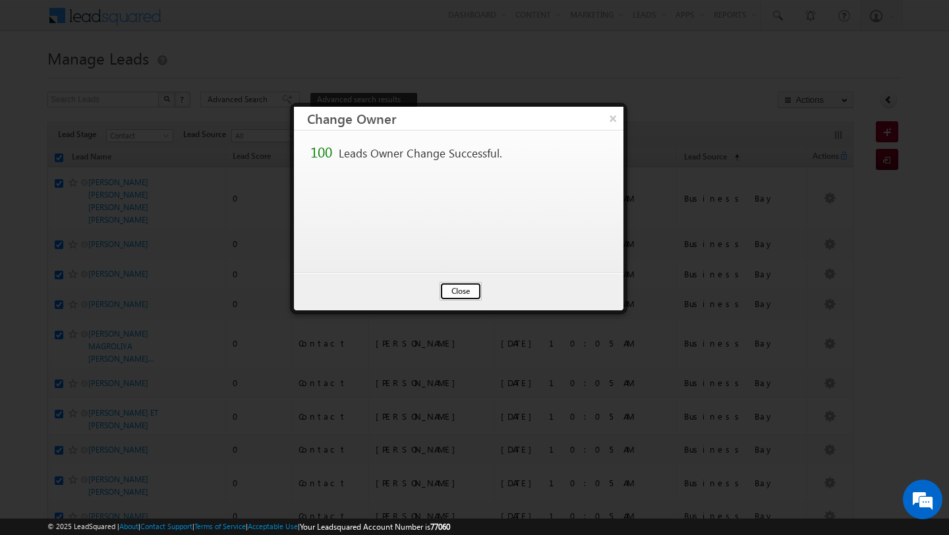
click at [461, 292] on button "Close" at bounding box center [461, 291] width 42 height 18
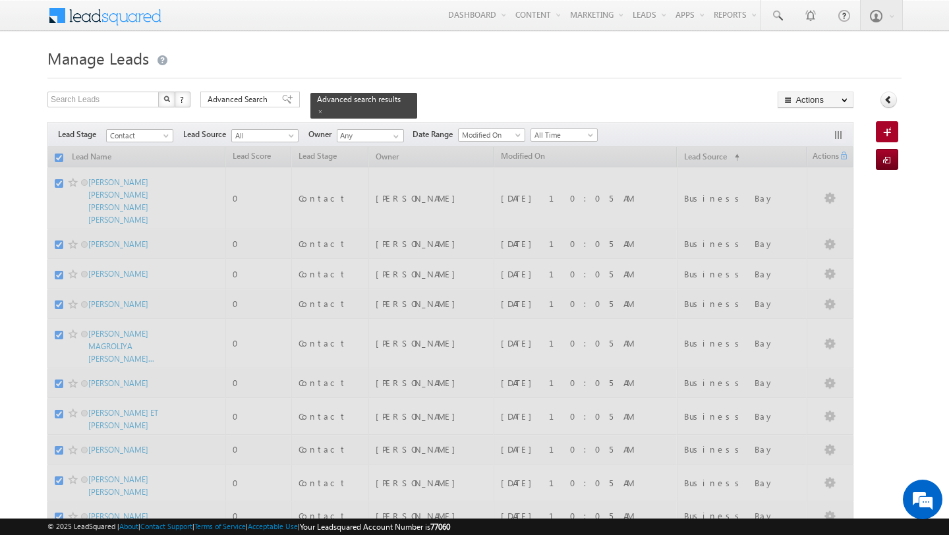
checkbox input "false"
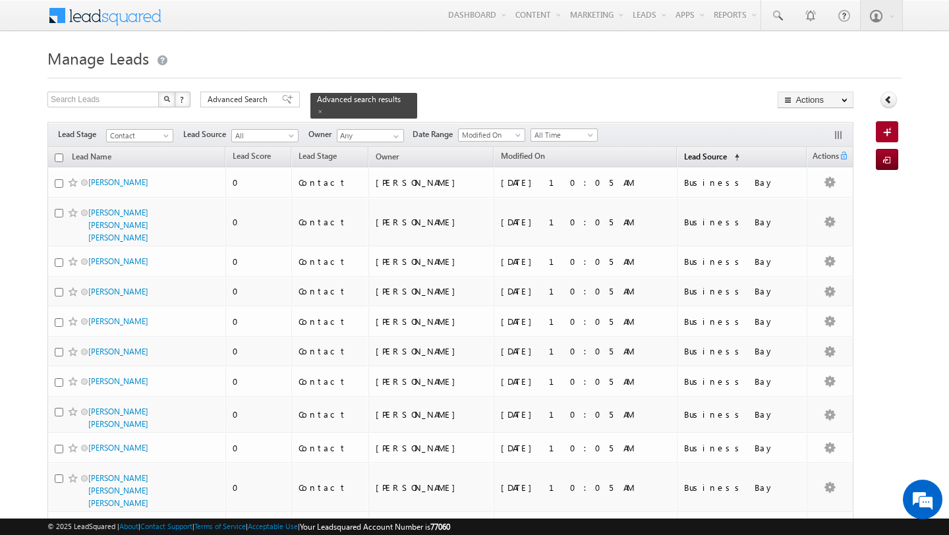
click at [740, 154] on span "(sorted ascending)" at bounding box center [734, 157] width 11 height 11
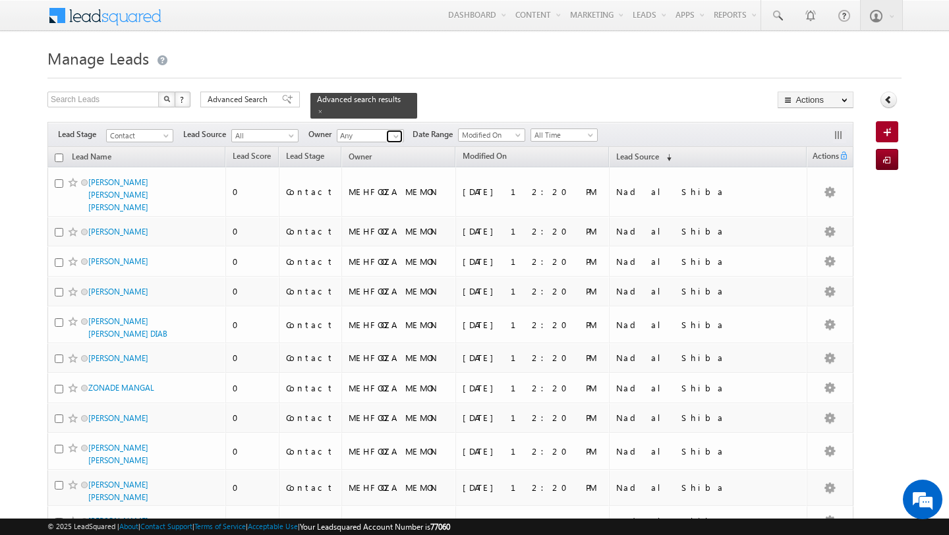
click at [392, 132] on span at bounding box center [396, 136] width 11 height 11
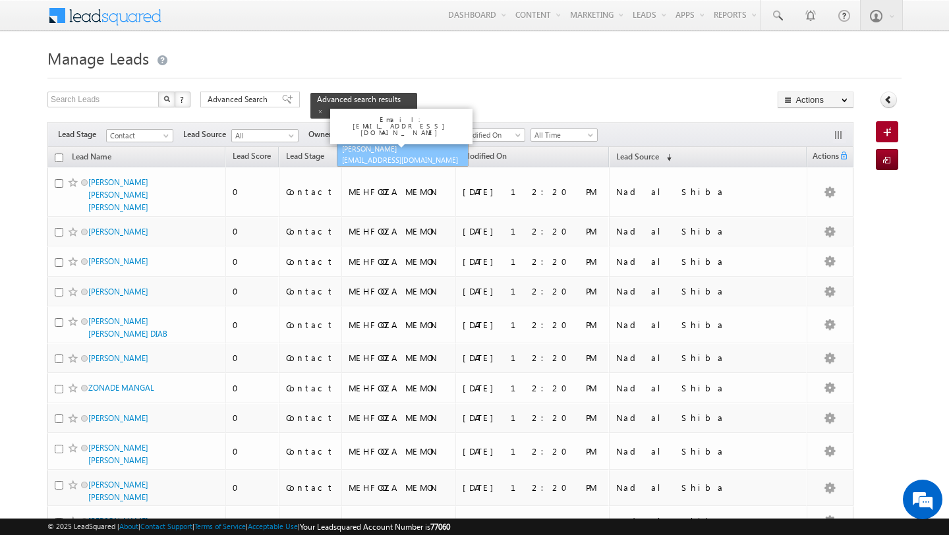
click at [387, 154] on link "Shubham Tripathi shubhamdutta.tripathi@indglobal.ae" at bounding box center [403, 154] width 132 height 25
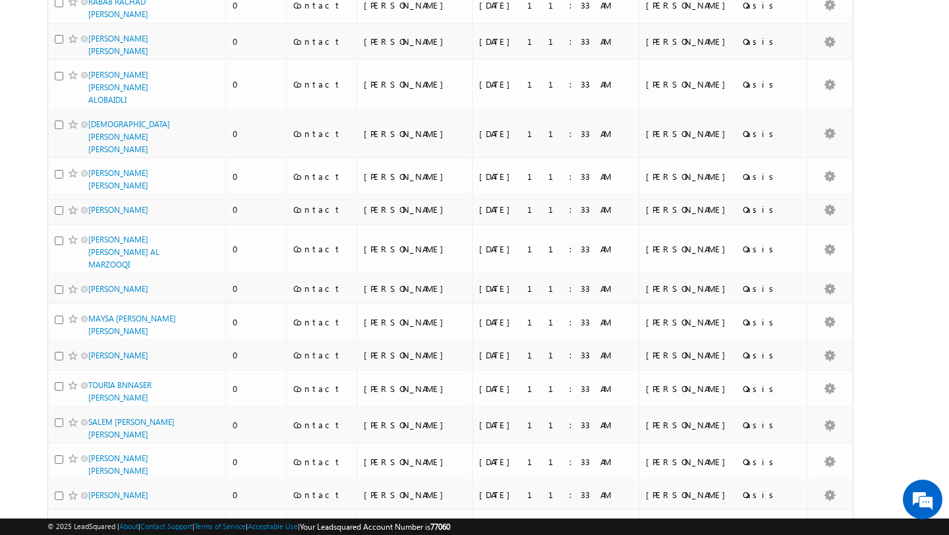
scroll to position [2496, 0]
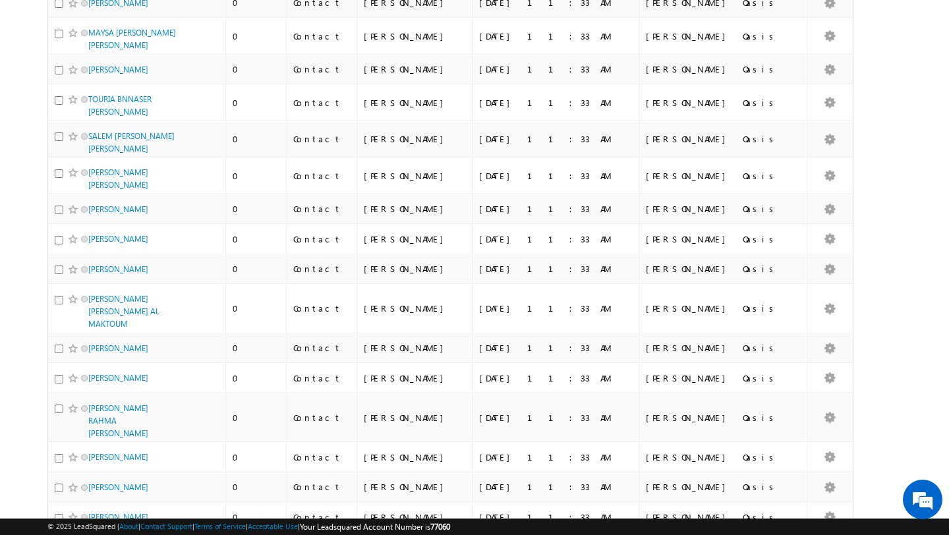
type input "[PERSON_NAME]"
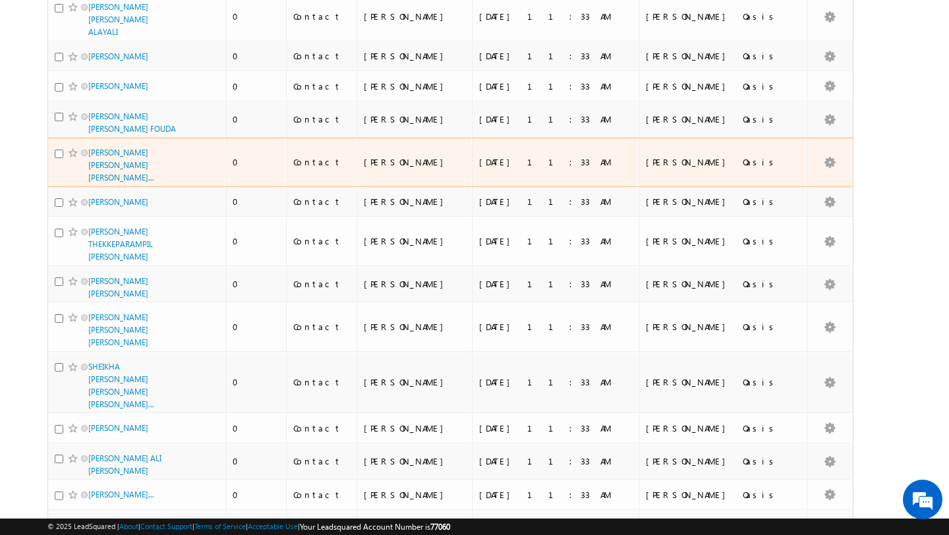
scroll to position [0, 0]
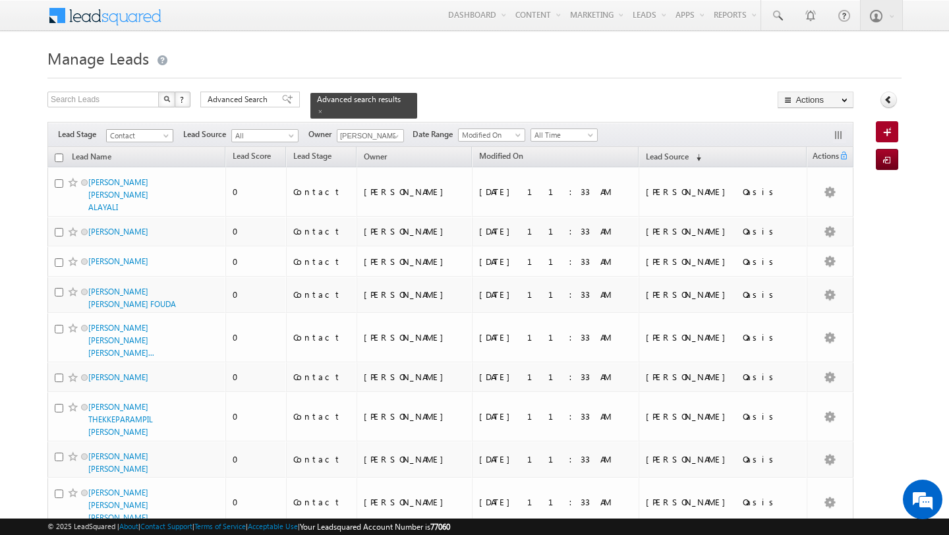
click at [143, 133] on span "Contact" at bounding box center [138, 136] width 63 height 12
click at [128, 253] on link "Not Qualified" at bounding box center [140, 255] width 67 height 12
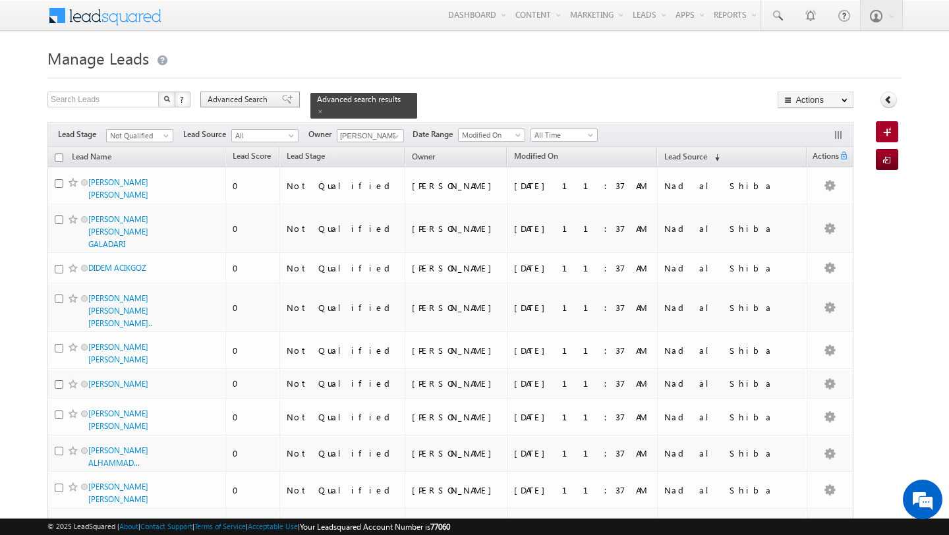
click at [221, 103] on span "Advanced Search" at bounding box center [240, 100] width 64 height 12
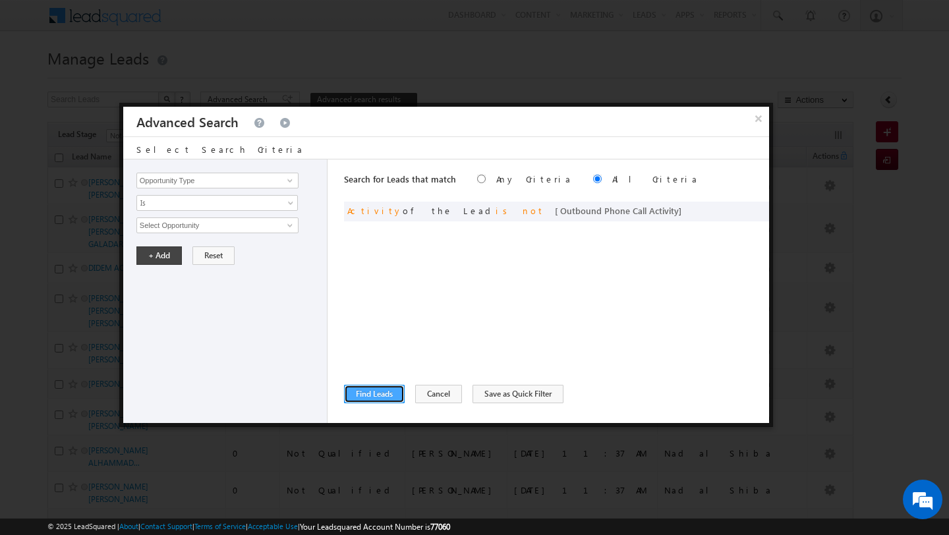
click at [370, 390] on button "Find Leads" at bounding box center [374, 394] width 61 height 18
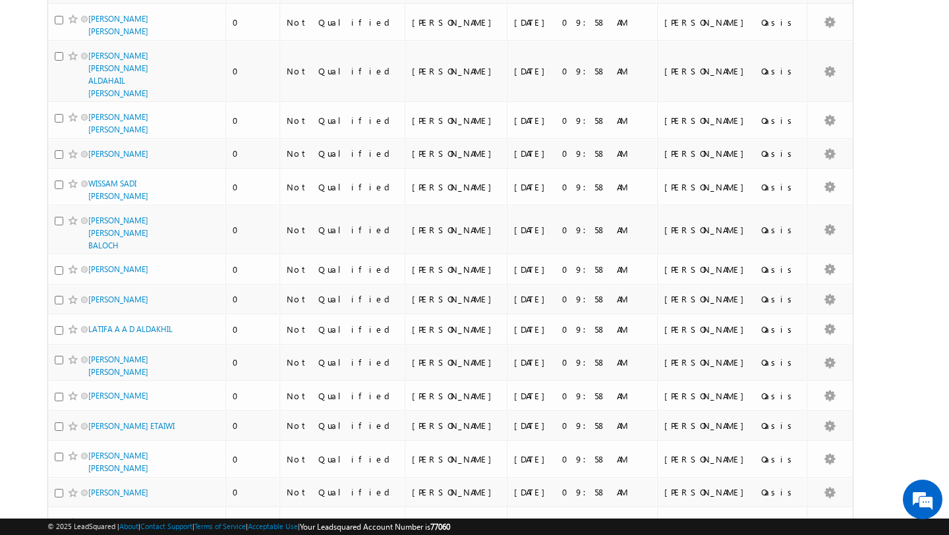
scroll to position [3320, 0]
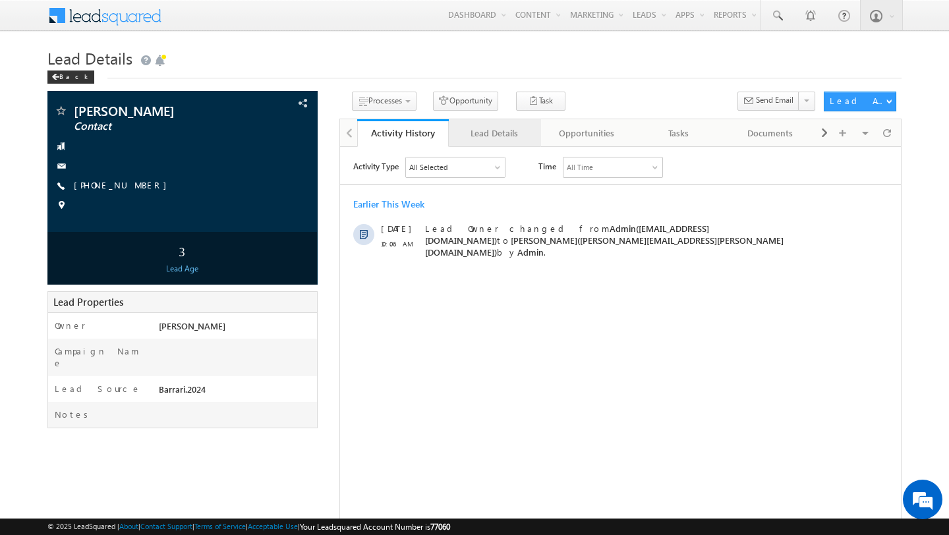
click at [473, 143] on link "Lead Details" at bounding box center [495, 133] width 92 height 28
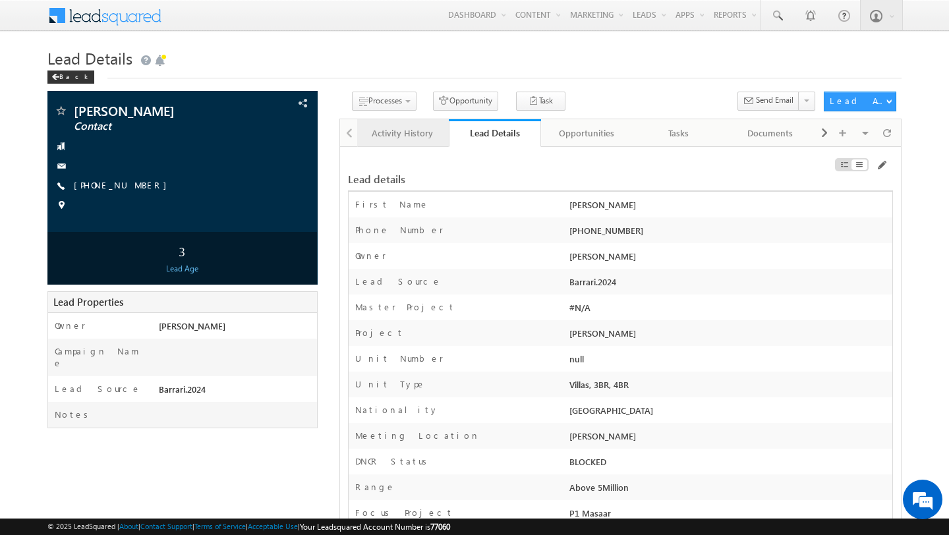
click at [405, 132] on div "Activity History" at bounding box center [403, 133] width 70 height 16
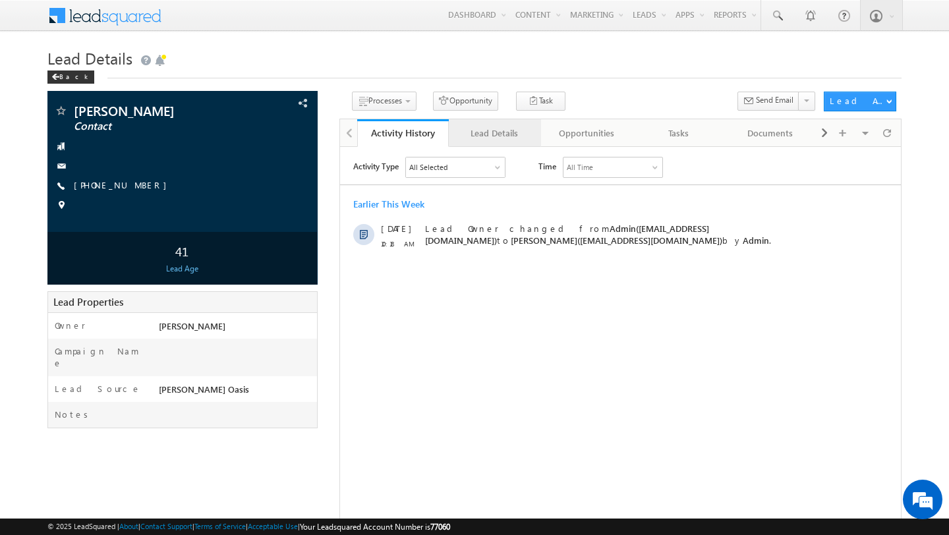
click at [473, 134] on div "Lead Details" at bounding box center [494, 133] width 70 height 16
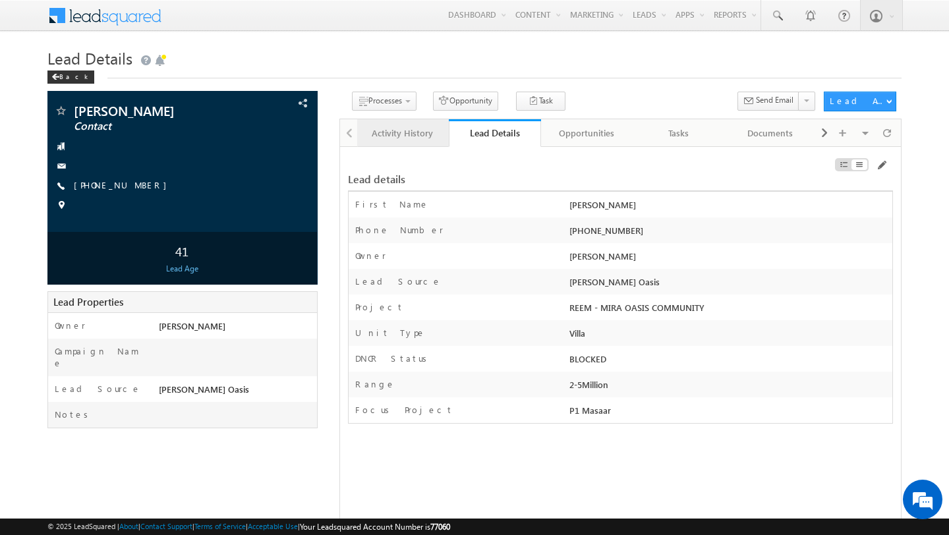
click at [409, 140] on div "Activity History" at bounding box center [403, 133] width 70 height 16
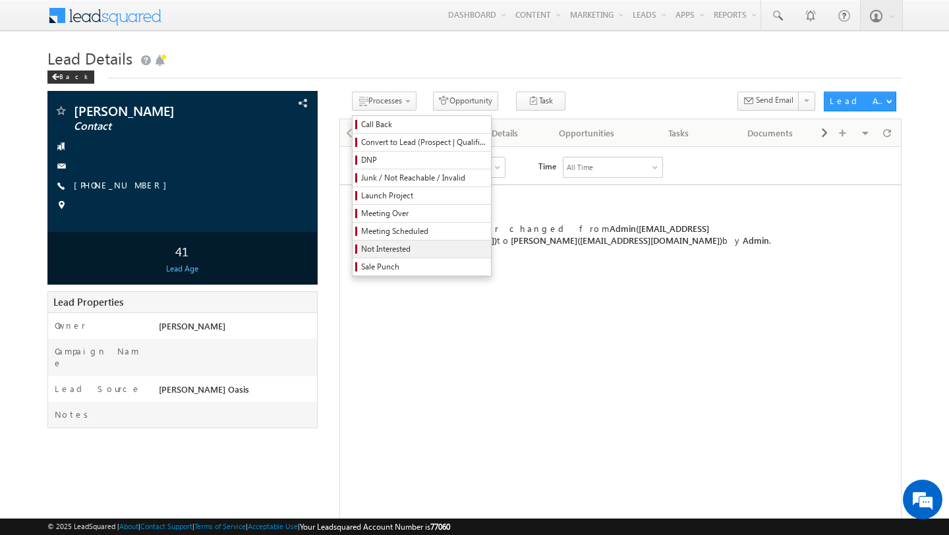
click at [394, 247] on span "Not Interested" at bounding box center [423, 249] width 125 height 12
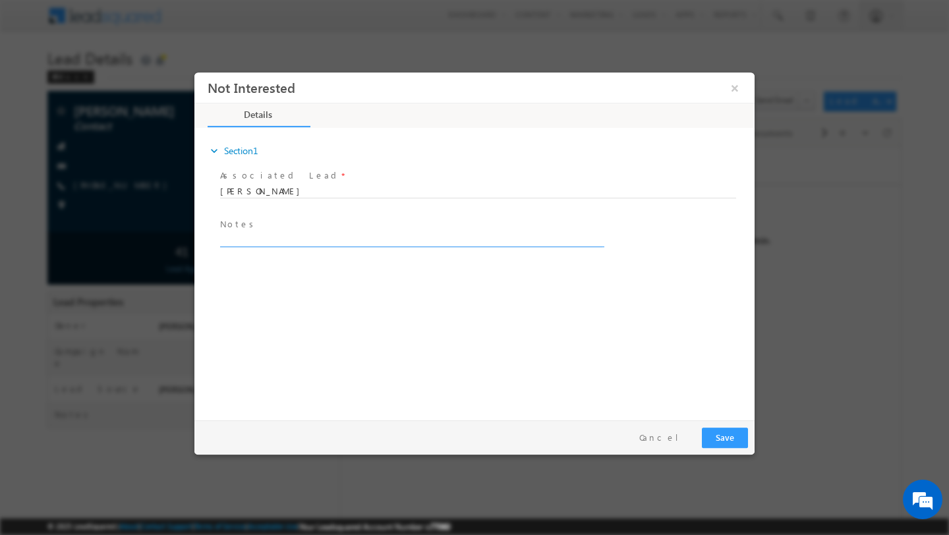
click at [374, 243] on textarea at bounding box center [411, 239] width 382 height 15
type textarea "not interested"
click at [714, 429] on button "Save" at bounding box center [725, 438] width 46 height 20
